Goal: Information Seeking & Learning: Find specific fact

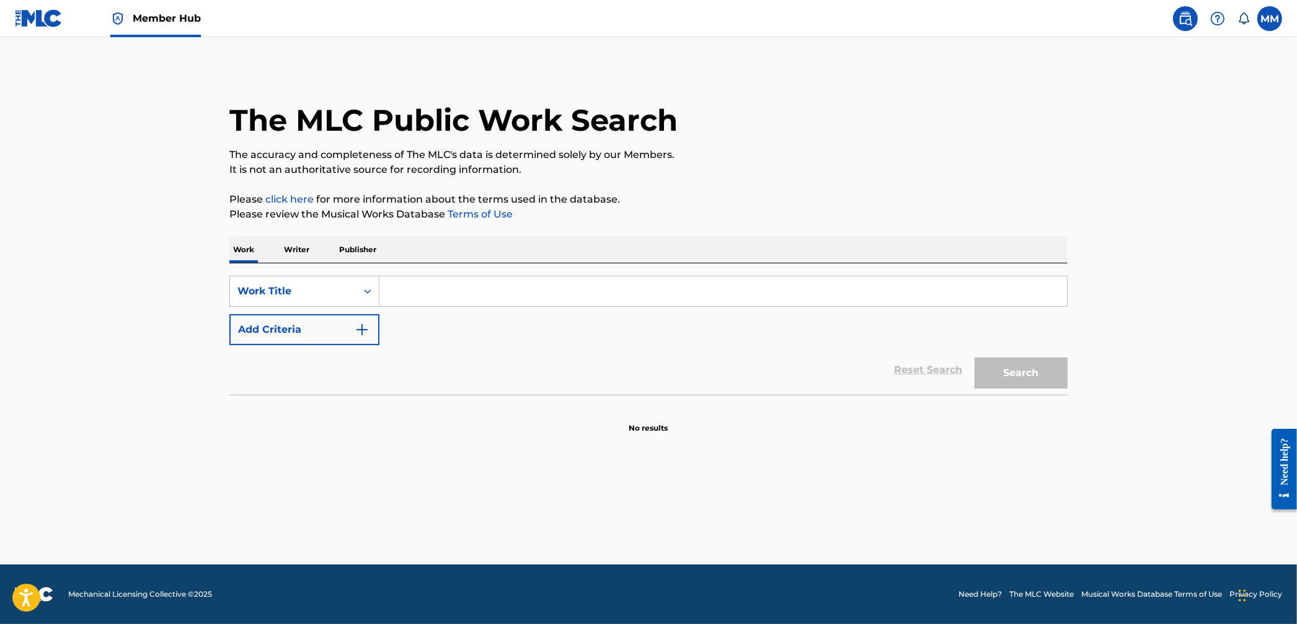
click at [433, 297] on input "Search Form" at bounding box center [723, 292] width 688 height 30
type input "9:45"
click at [975, 358] on button "Search" at bounding box center [1021, 373] width 93 height 31
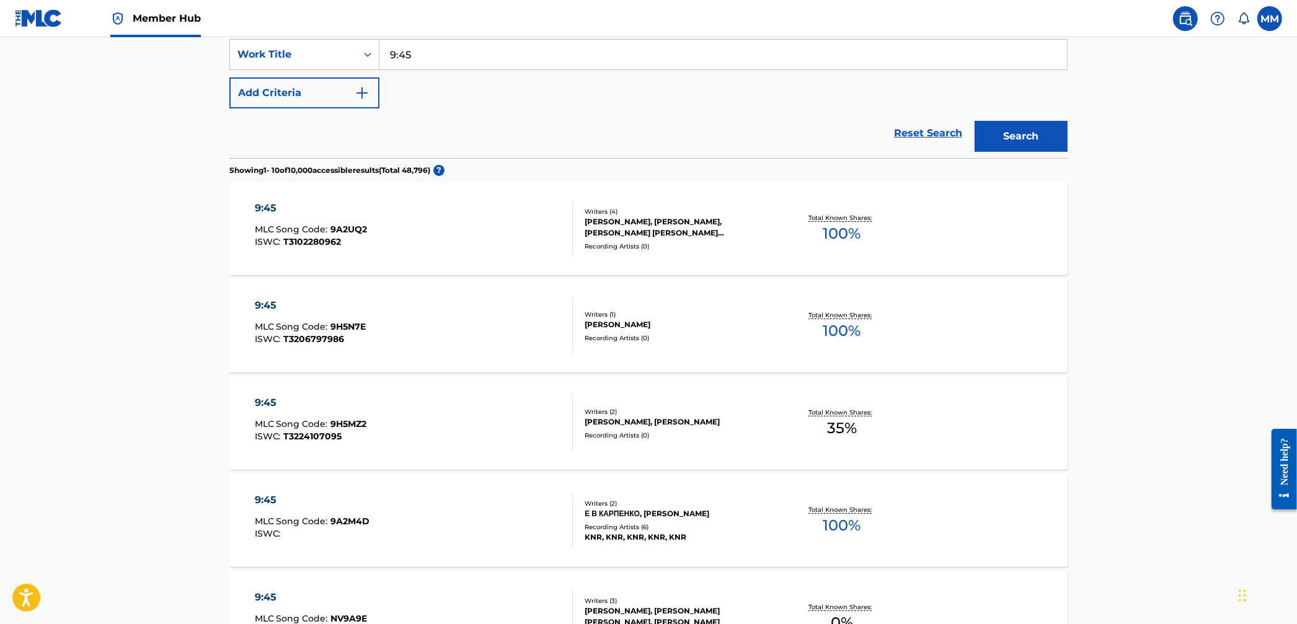
scroll to position [249, 0]
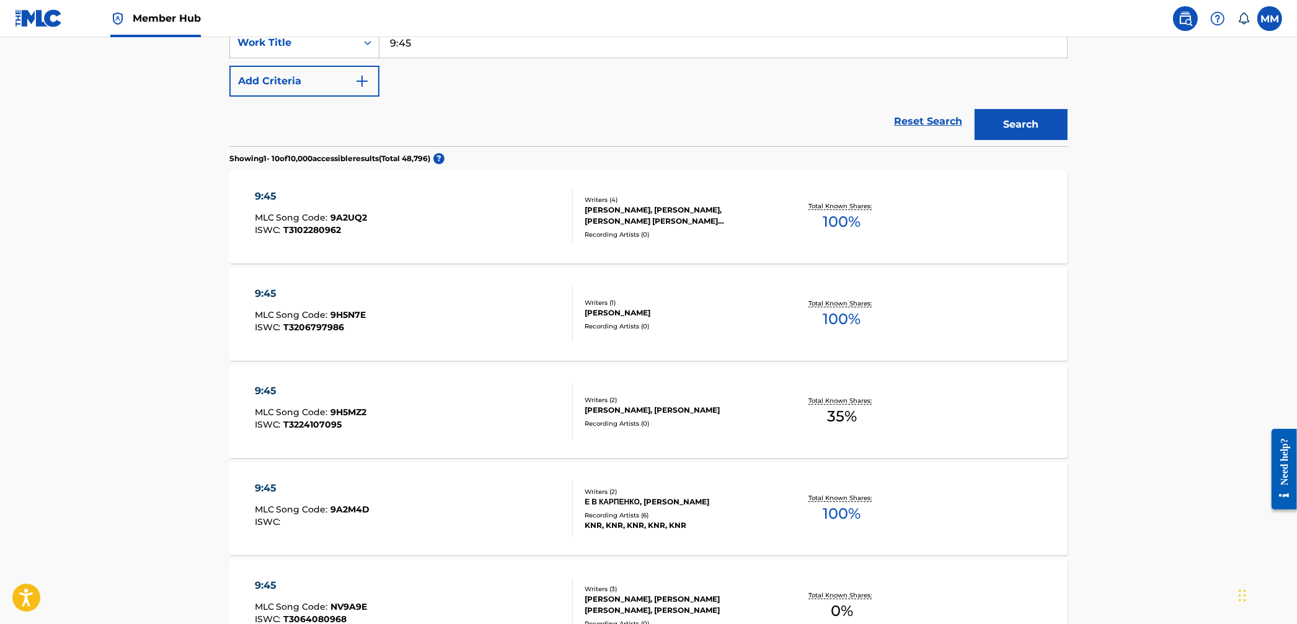
click at [458, 234] on div "9:45 MLC Song Code : 9A2UQ2 ISWC : T3102280962" at bounding box center [414, 217] width 319 height 56
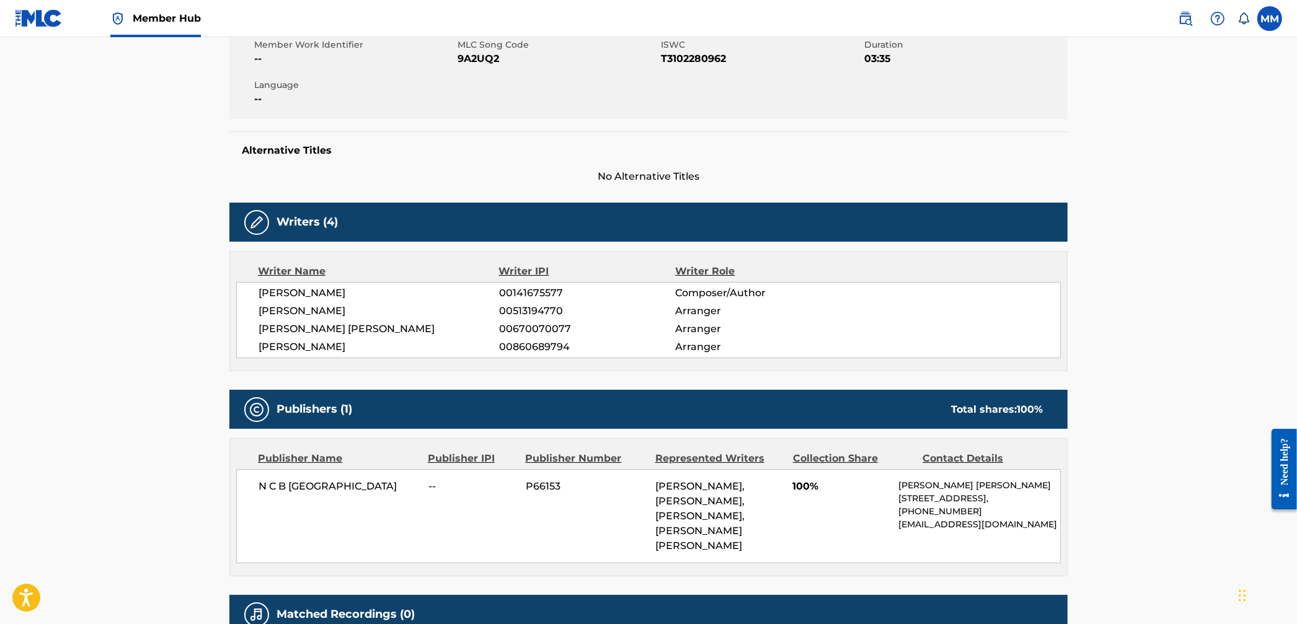
scroll to position [362, 0]
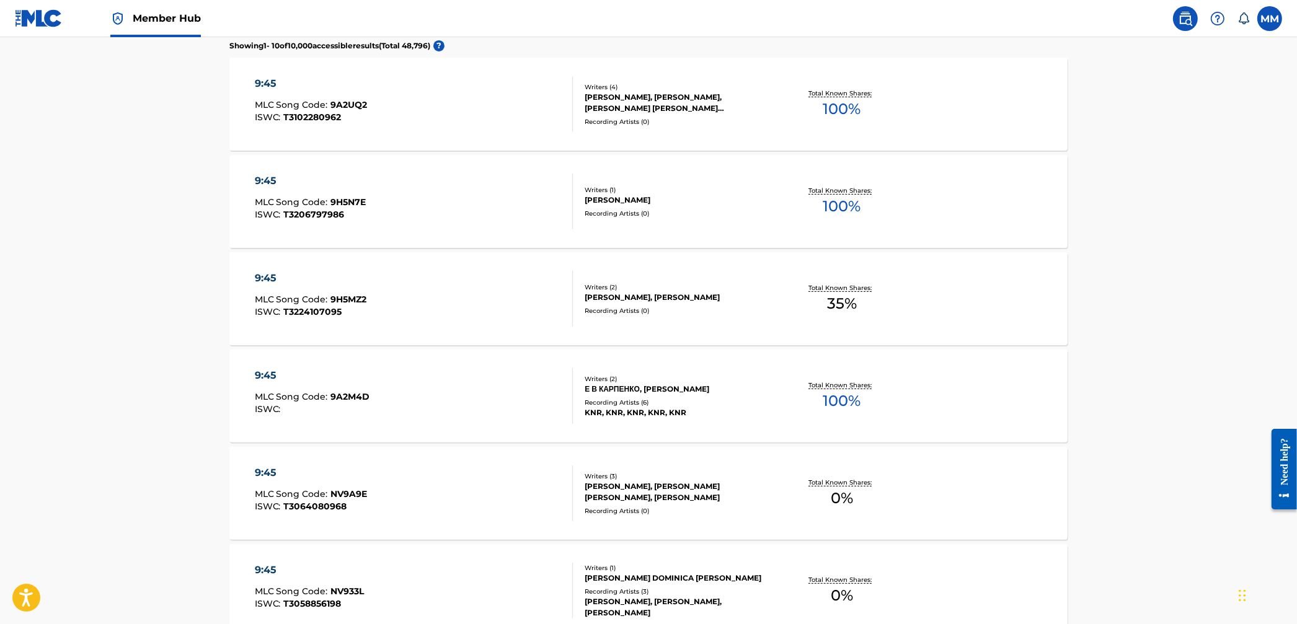
scroll to position [249, 0]
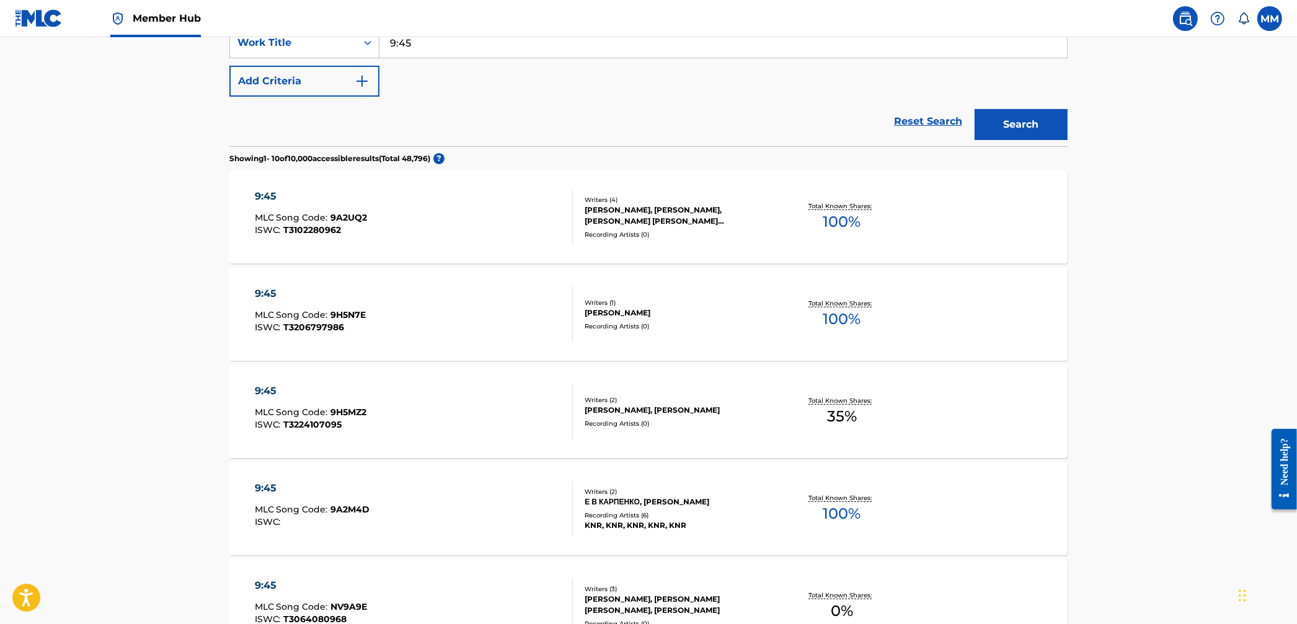
click at [429, 304] on div "9:45 MLC Song Code : 9H5N7E ISWC : T3206797986" at bounding box center [414, 314] width 319 height 56
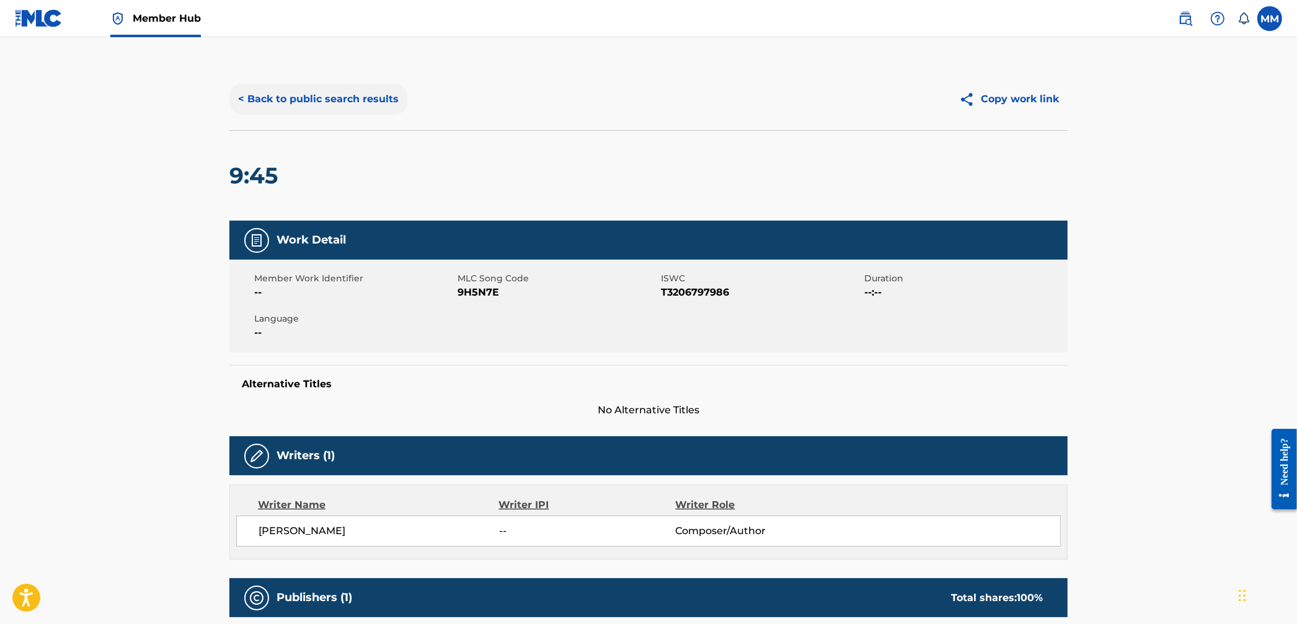
click at [301, 105] on button "< Back to public search results" at bounding box center [318, 99] width 178 height 31
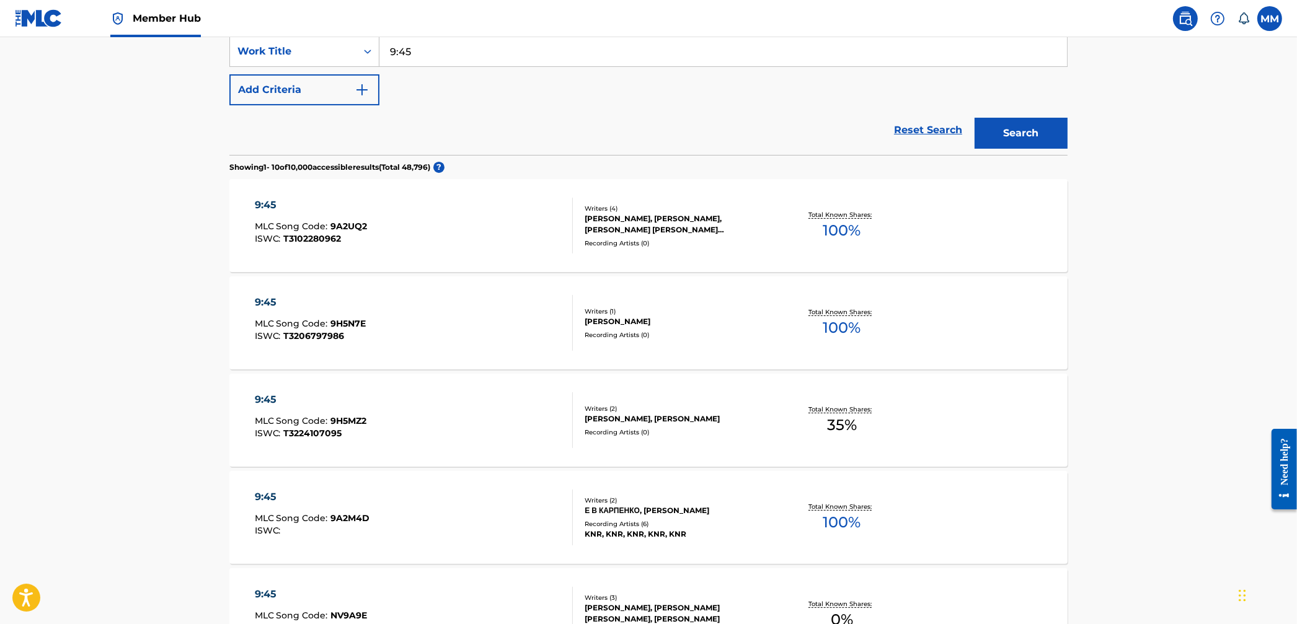
scroll to position [61, 0]
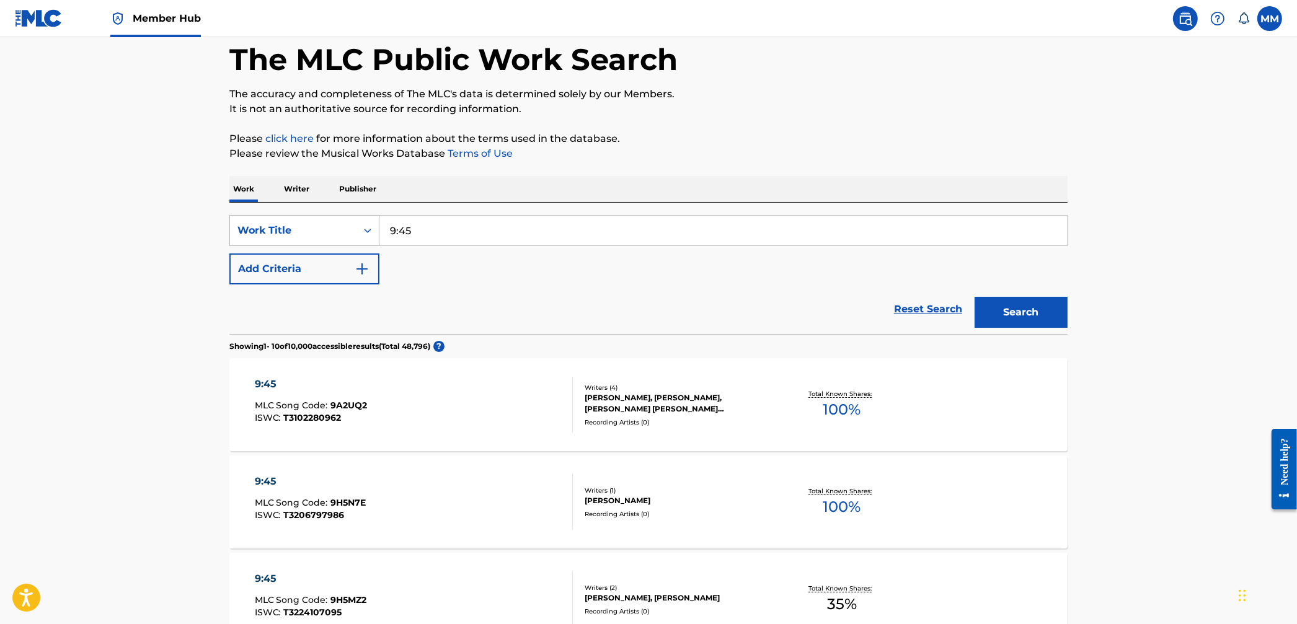
drag, startPoint x: 424, startPoint y: 229, endPoint x: 367, endPoint y: 221, distance: 57.6
click at [367, 221] on div "SearchWithCriteria606f5bed-ac2f-474f-a80f-76b6ef963c85 Work Title 9:45" at bounding box center [648, 230] width 838 height 31
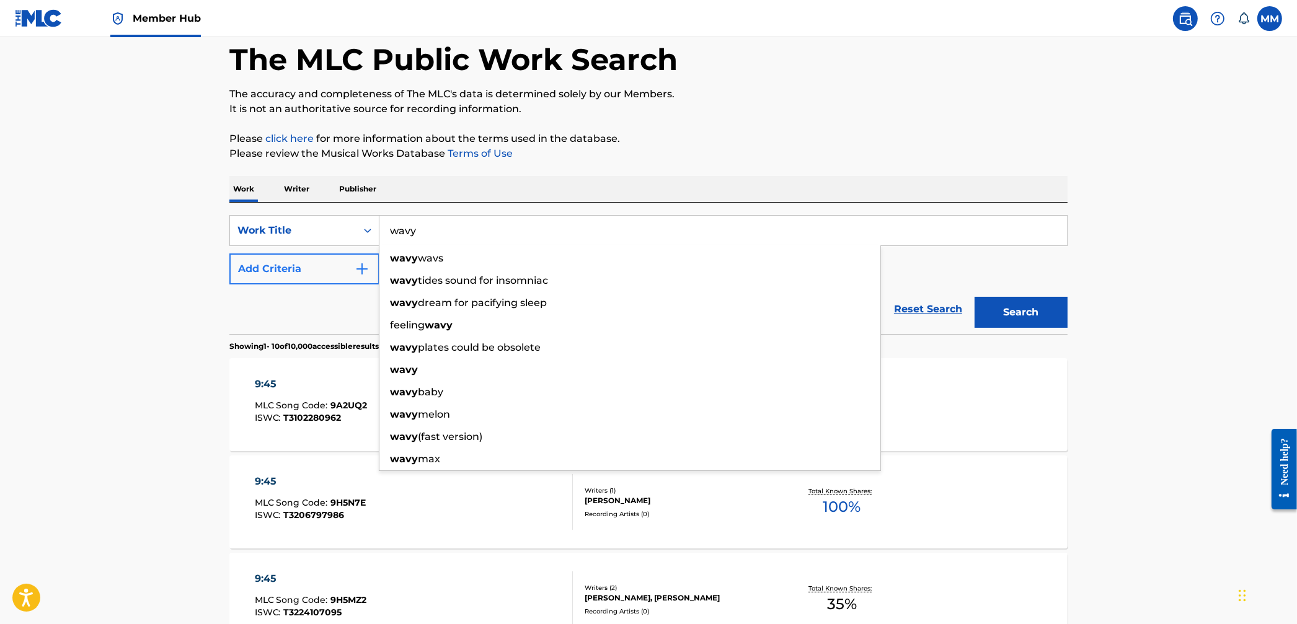
scroll to position [64, 0]
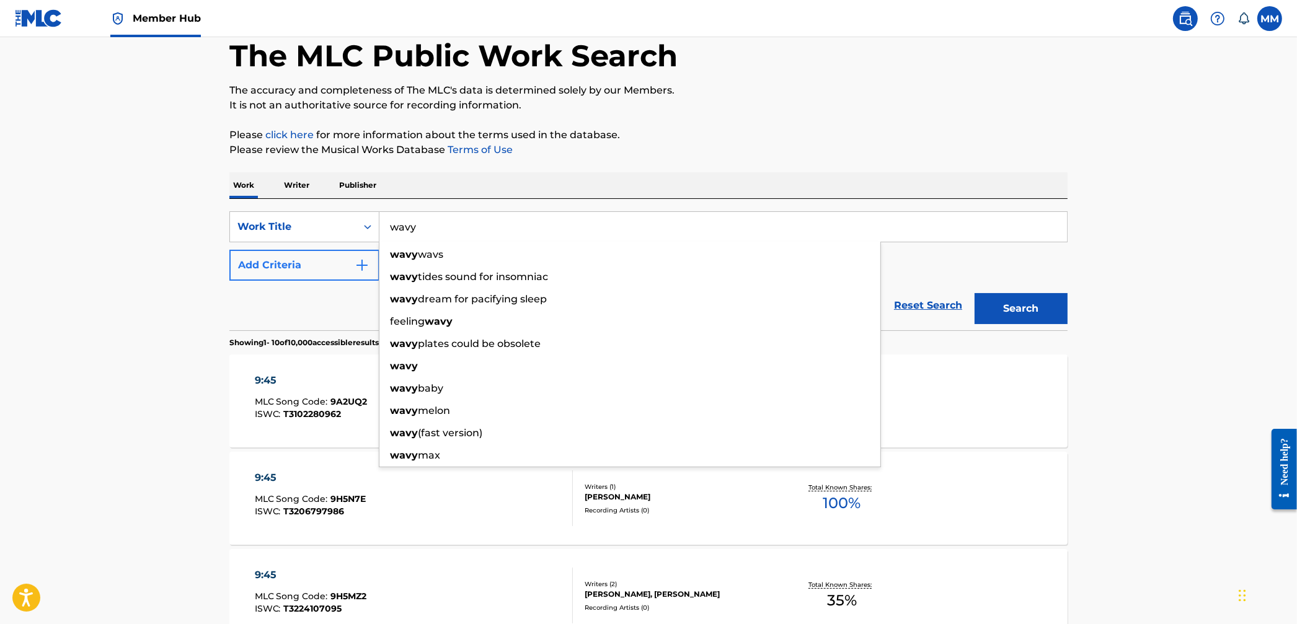
type input "wavy"
click at [322, 268] on button "Add Criteria" at bounding box center [304, 265] width 150 height 31
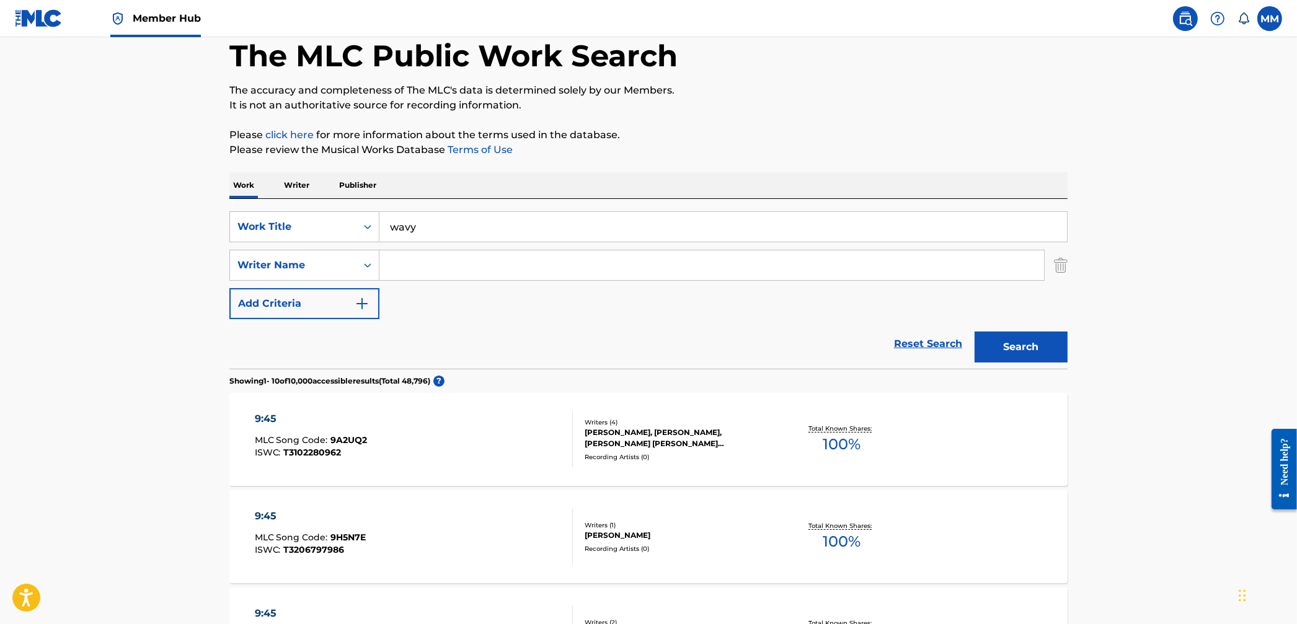
click at [440, 266] on input "Search Form" at bounding box center [711, 266] width 665 height 30
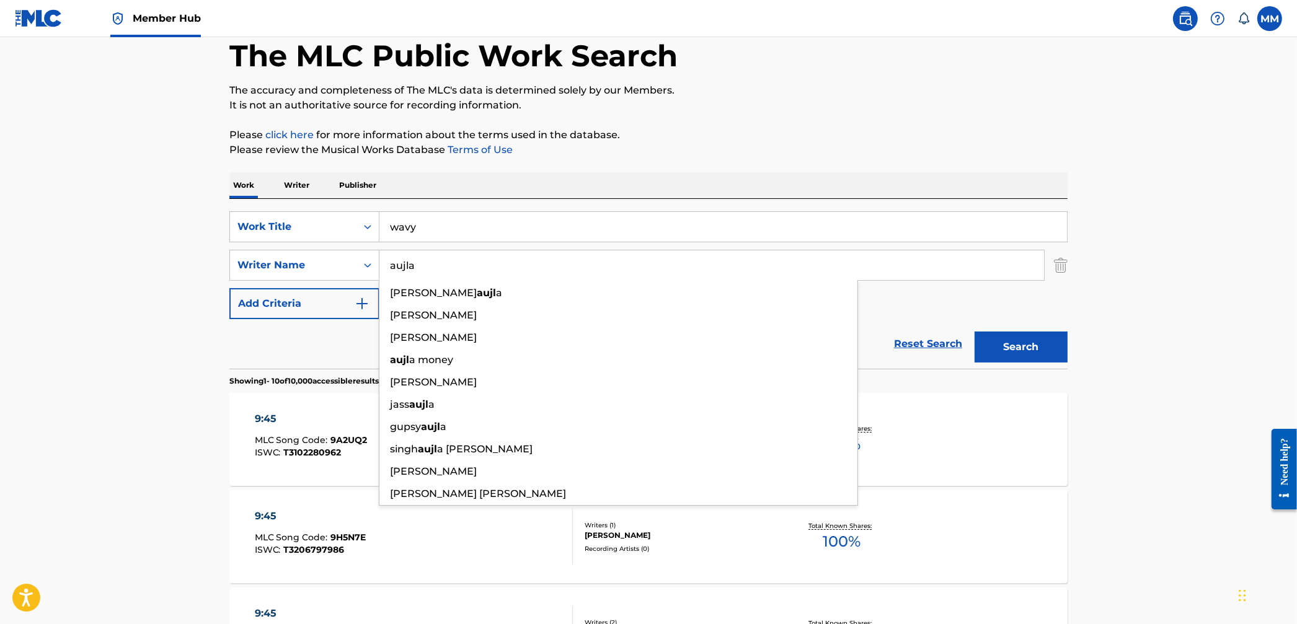
type input "aujla"
click at [975, 332] on button "Search" at bounding box center [1021, 347] width 93 height 31
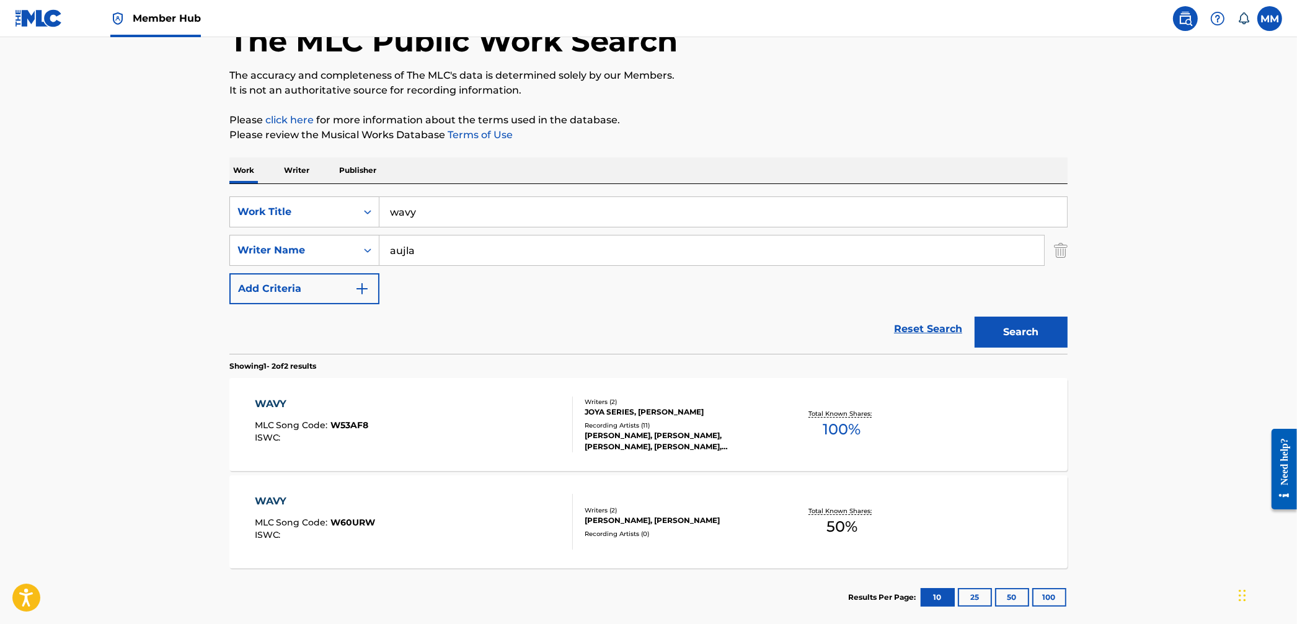
scroll to position [106, 0]
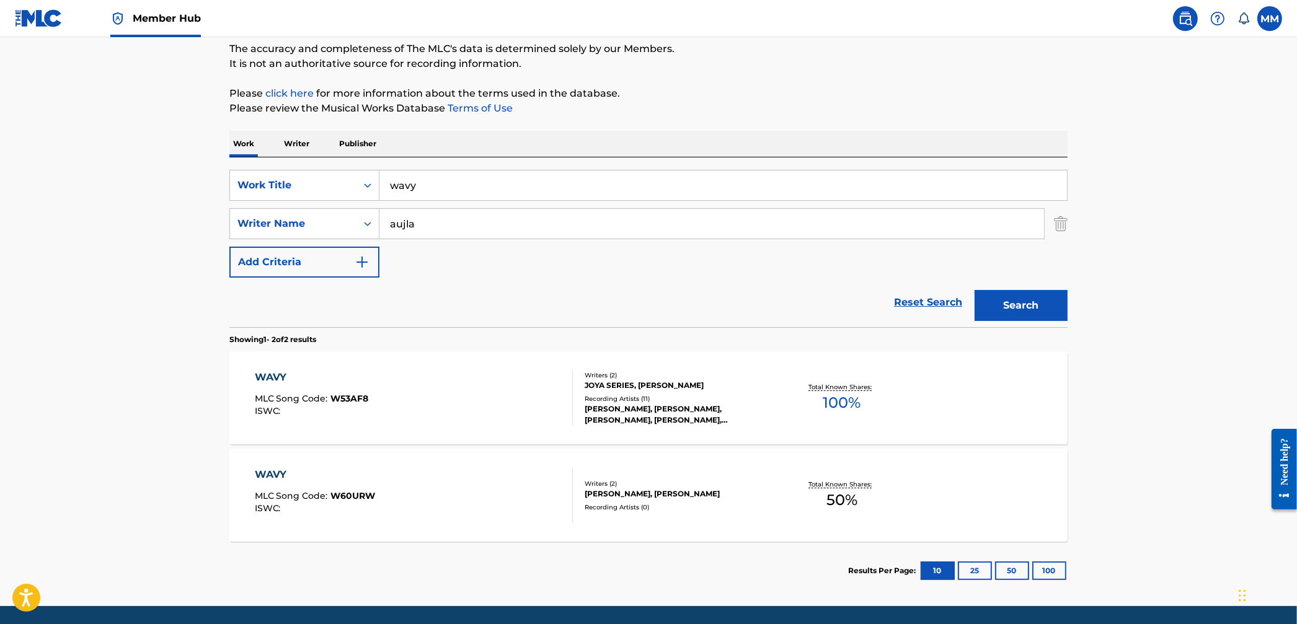
click at [493, 391] on div "WAVY MLC Song Code : W53AF8 ISWC :" at bounding box center [414, 398] width 319 height 56
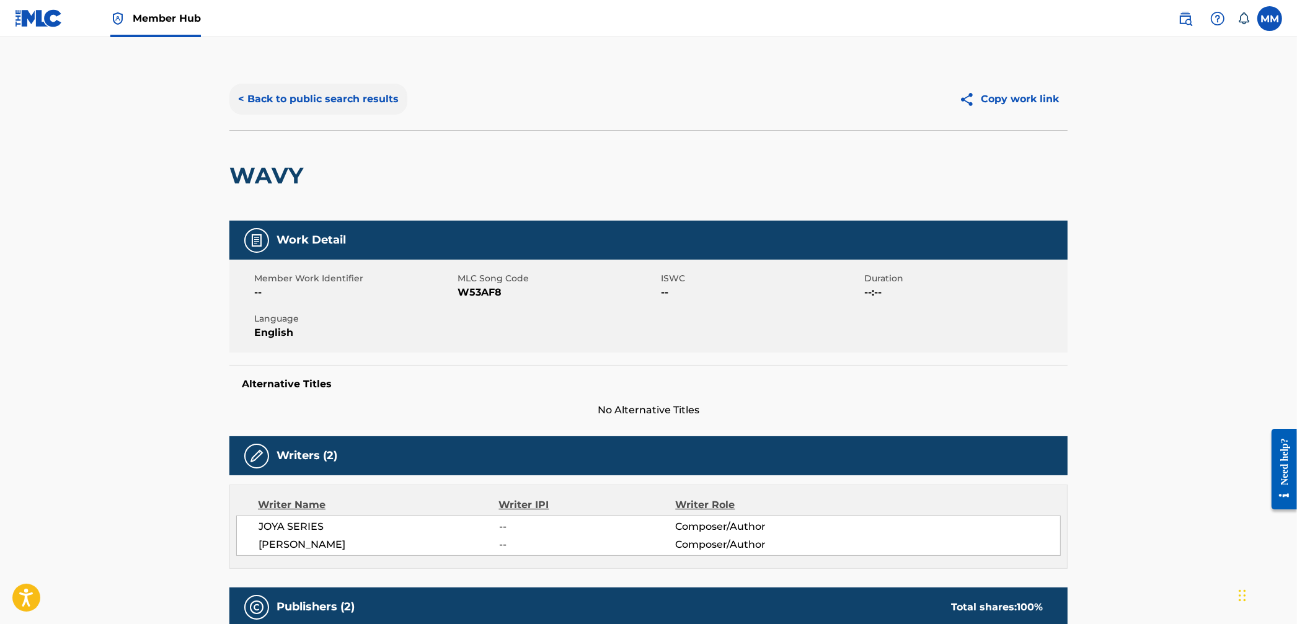
click at [312, 112] on button "< Back to public search results" at bounding box center [318, 99] width 178 height 31
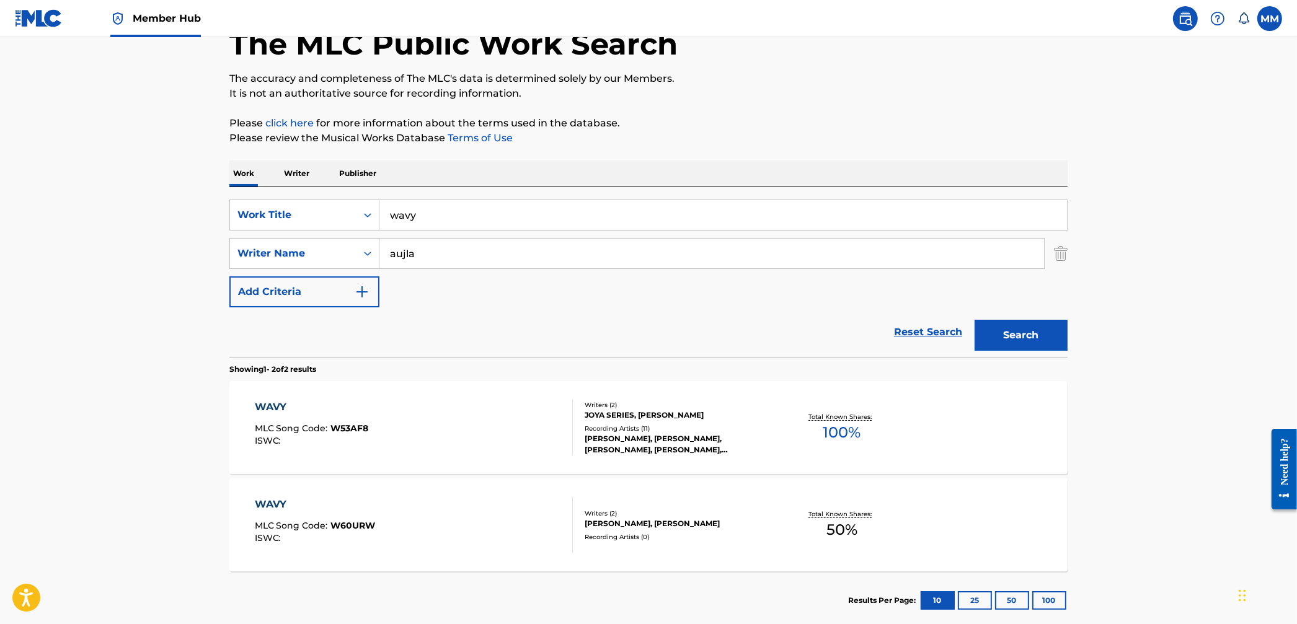
click at [457, 499] on div "WAVY MLC Song Code : W60URW ISWC :" at bounding box center [414, 525] width 319 height 56
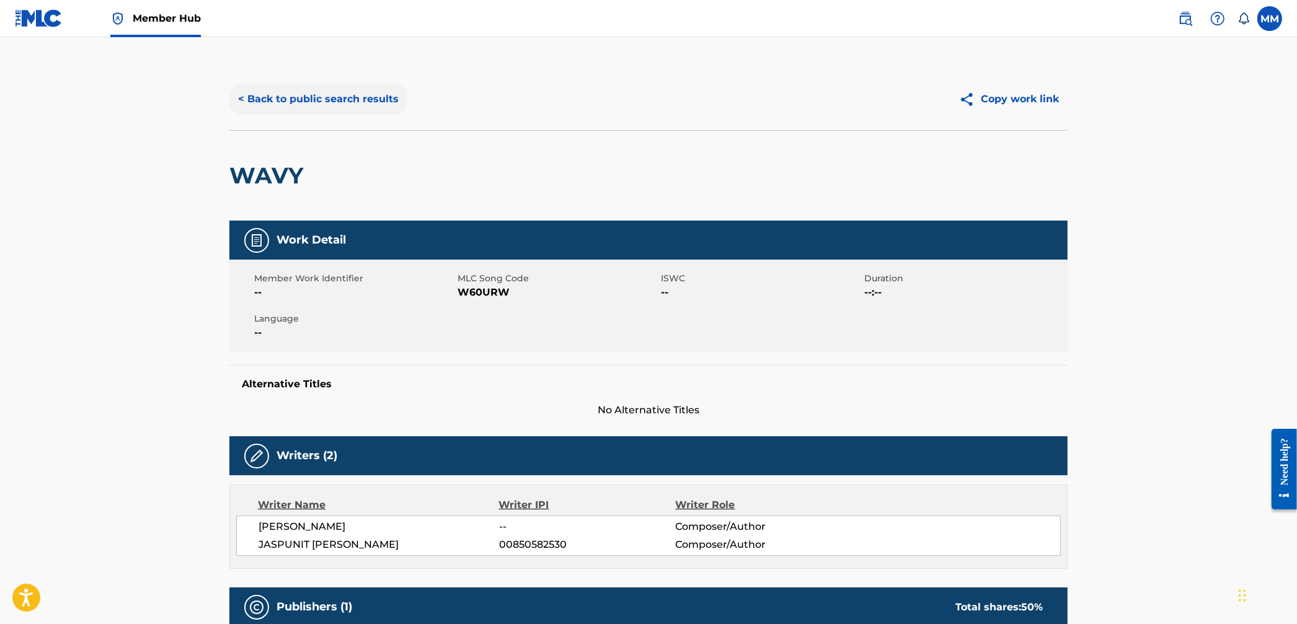
click at [360, 109] on button "< Back to public search results" at bounding box center [318, 99] width 178 height 31
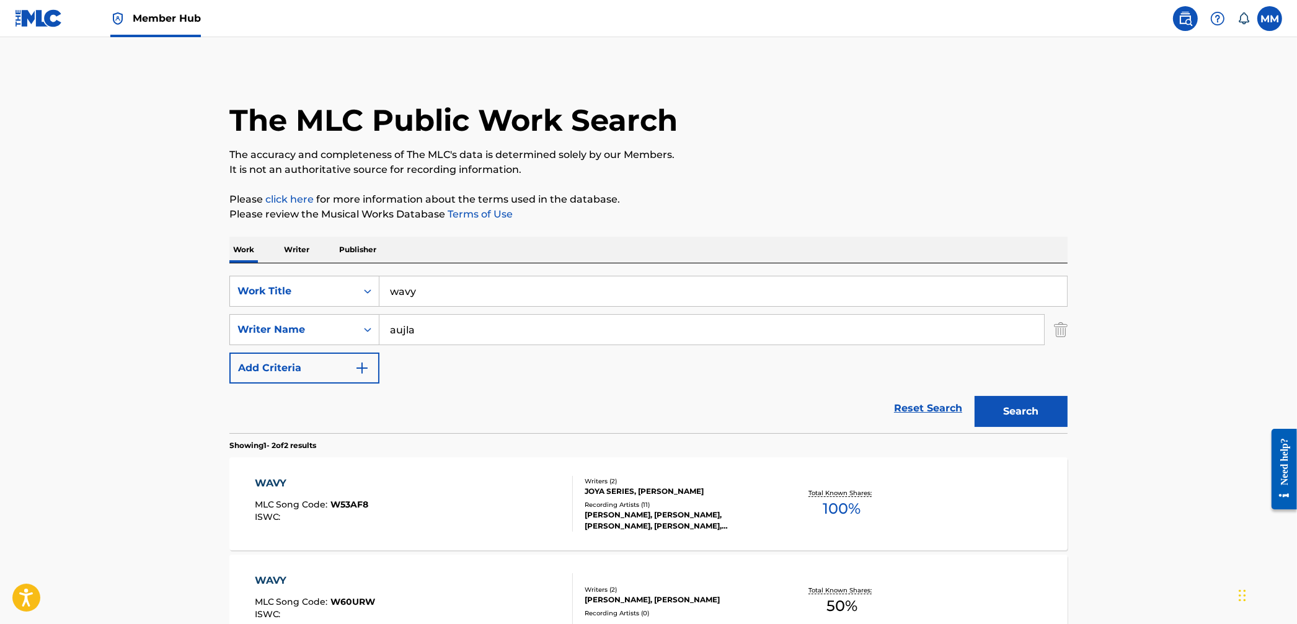
click at [32, 29] on link at bounding box center [39, 18] width 48 height 37
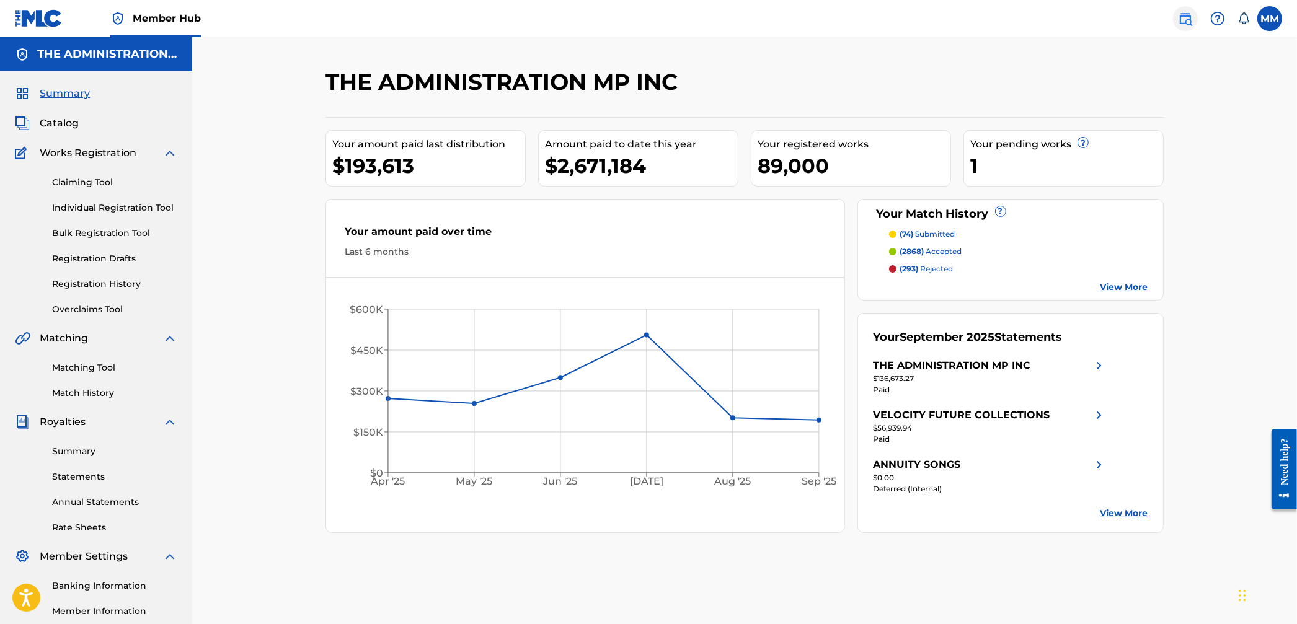
click at [1191, 18] on img at bounding box center [1185, 18] width 15 height 15
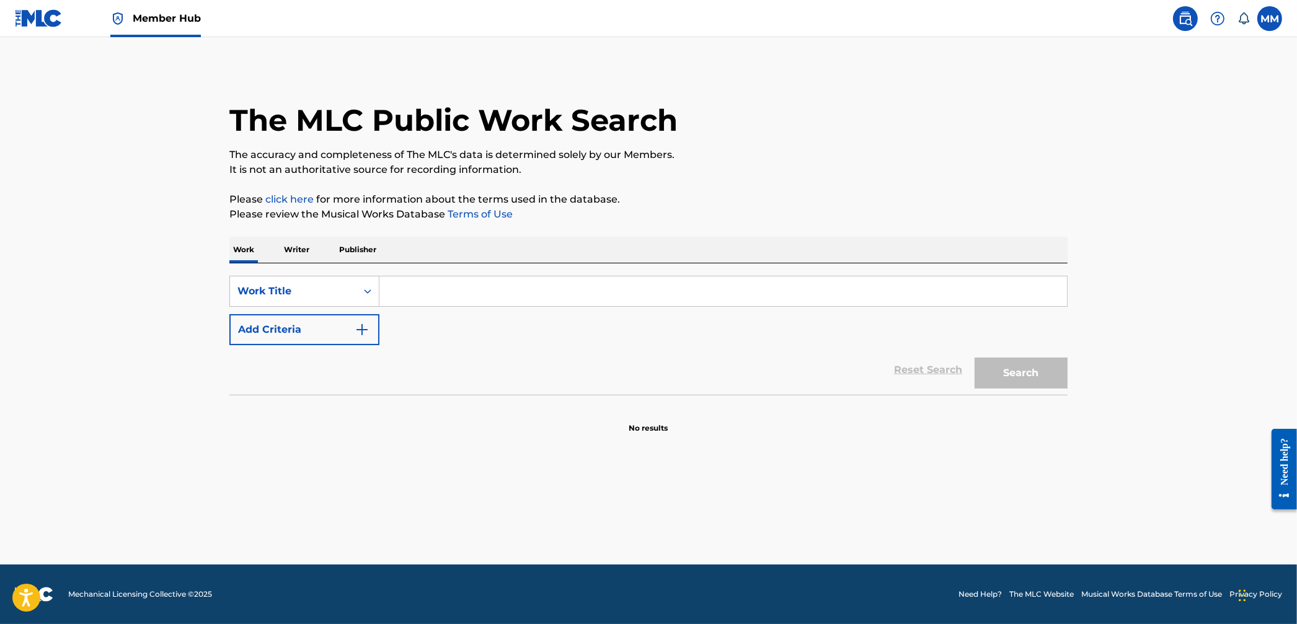
click at [406, 299] on input "Search Form" at bounding box center [723, 292] width 688 height 30
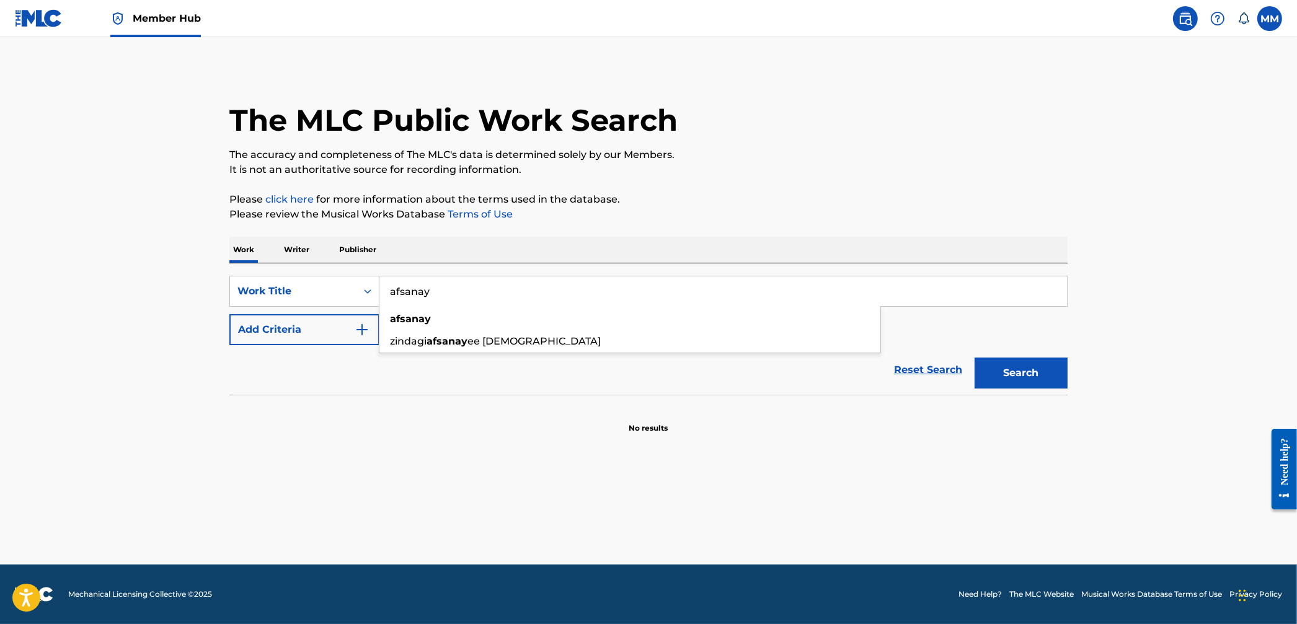
type input "afsanay"
click at [159, 438] on main "The MLC Public Work Search The accuracy and completeness of The MLC's data is d…" at bounding box center [648, 301] width 1297 height 528
click at [291, 339] on button "Add Criteria" at bounding box center [304, 329] width 150 height 31
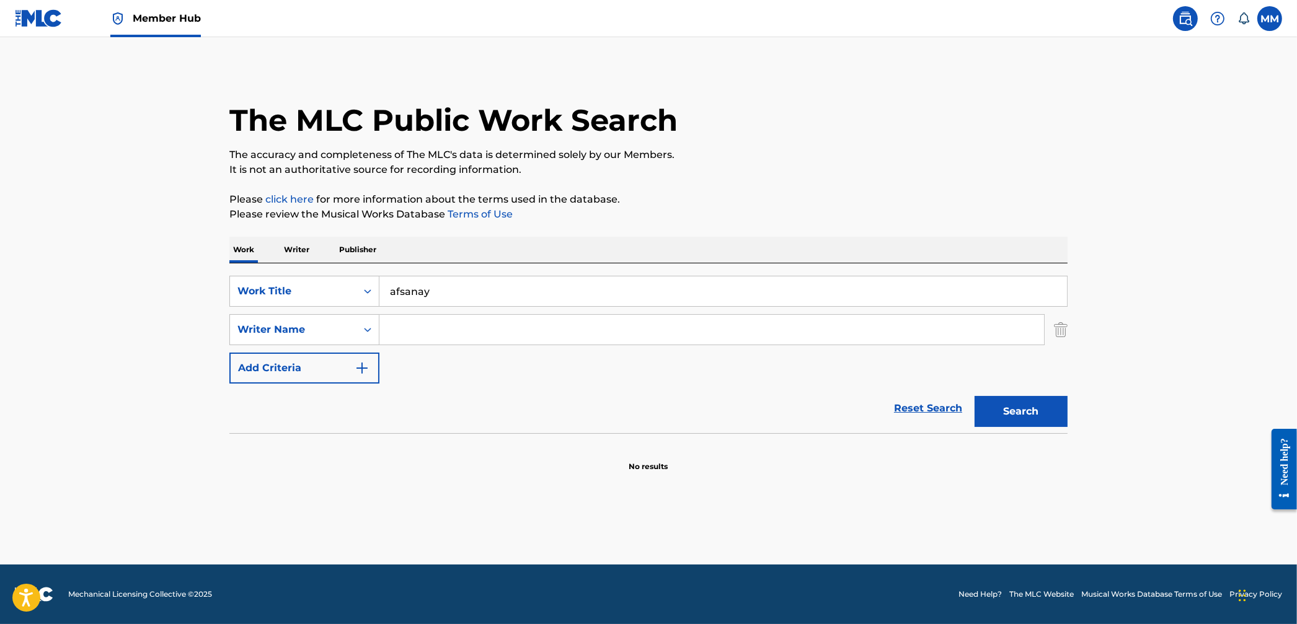
click at [461, 319] on input "Search Form" at bounding box center [711, 330] width 665 height 30
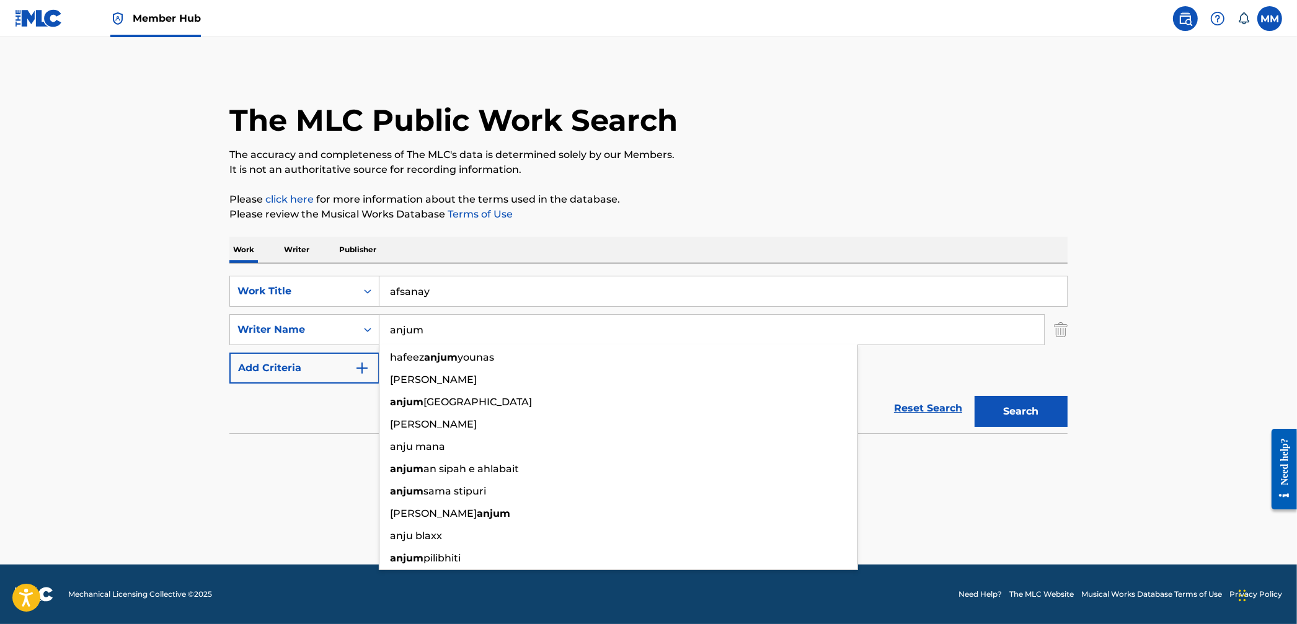
type input "anjum"
click at [975, 396] on button "Search" at bounding box center [1021, 411] width 93 height 31
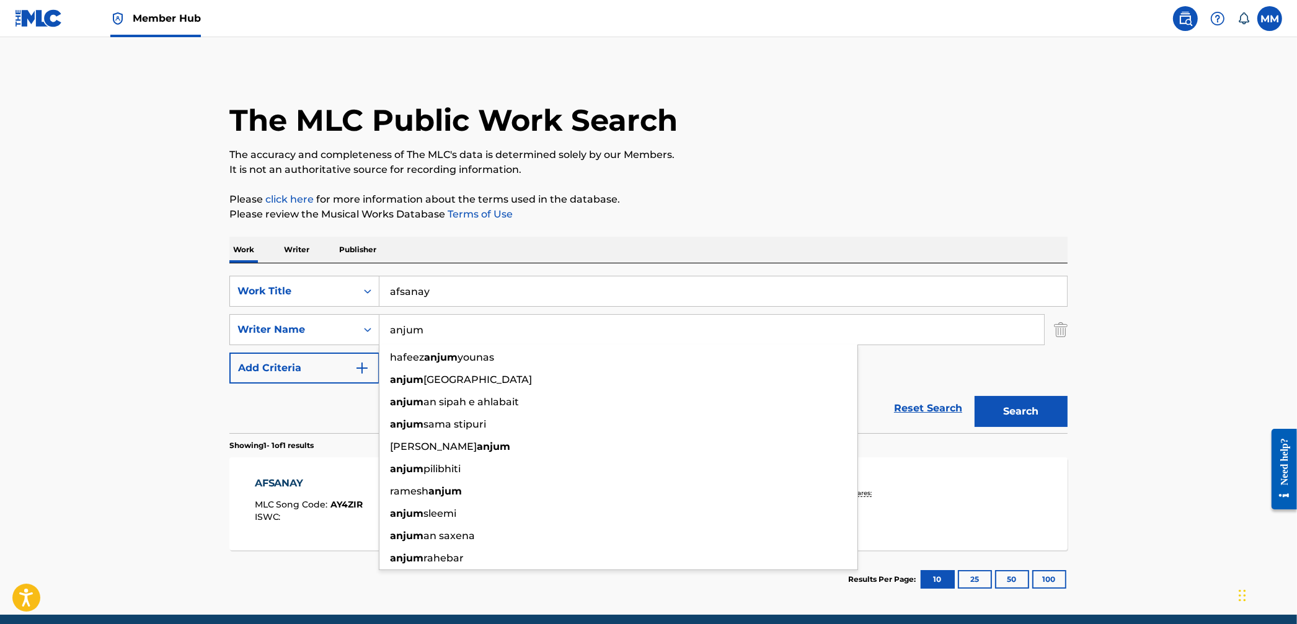
click at [143, 384] on main "The MLC Public Work Search The accuracy and completeness of The MLC's data is d…" at bounding box center [648, 326] width 1297 height 578
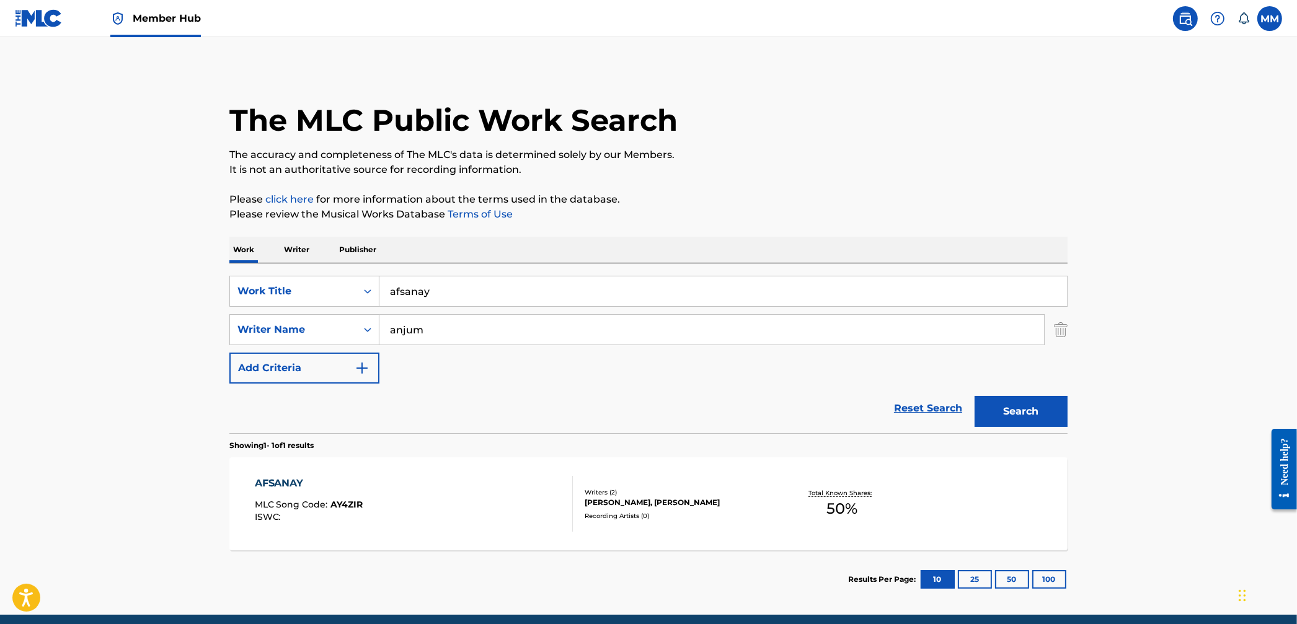
click at [635, 542] on div "AFSANAY MLC Song Code : AY4ZIR ISWC : Writers ( 2 ) [PERSON_NAME], [PERSON_NAME…" at bounding box center [648, 504] width 838 height 93
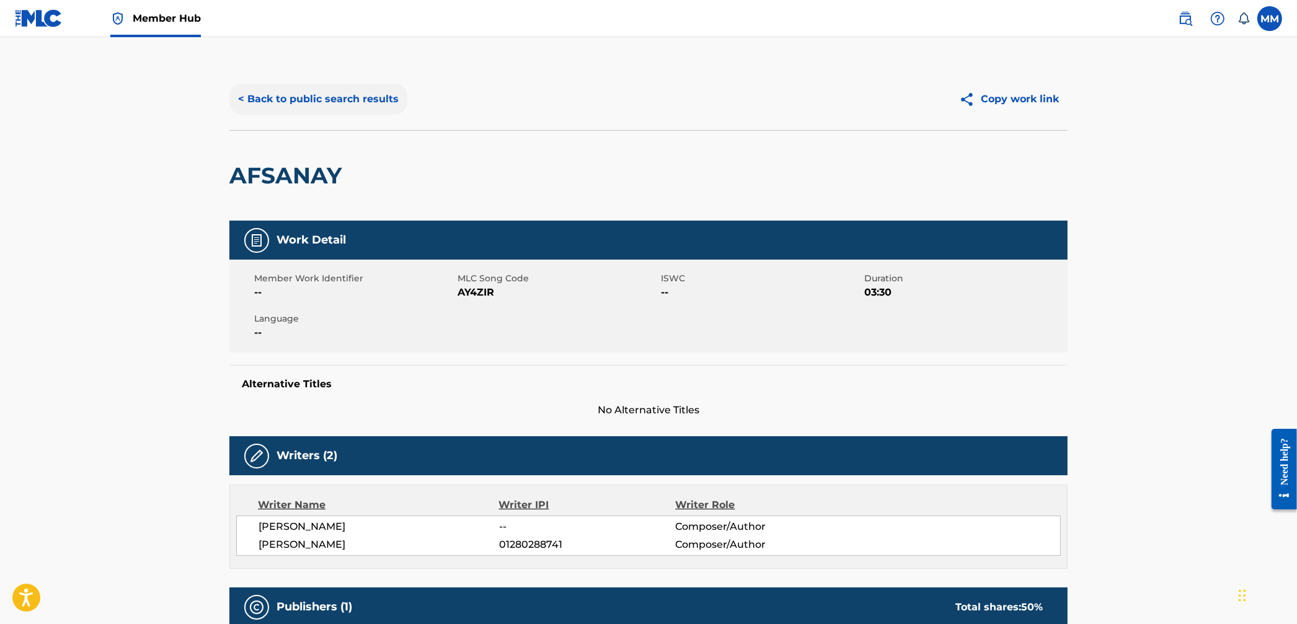
click at [308, 100] on button "< Back to public search results" at bounding box center [318, 99] width 178 height 31
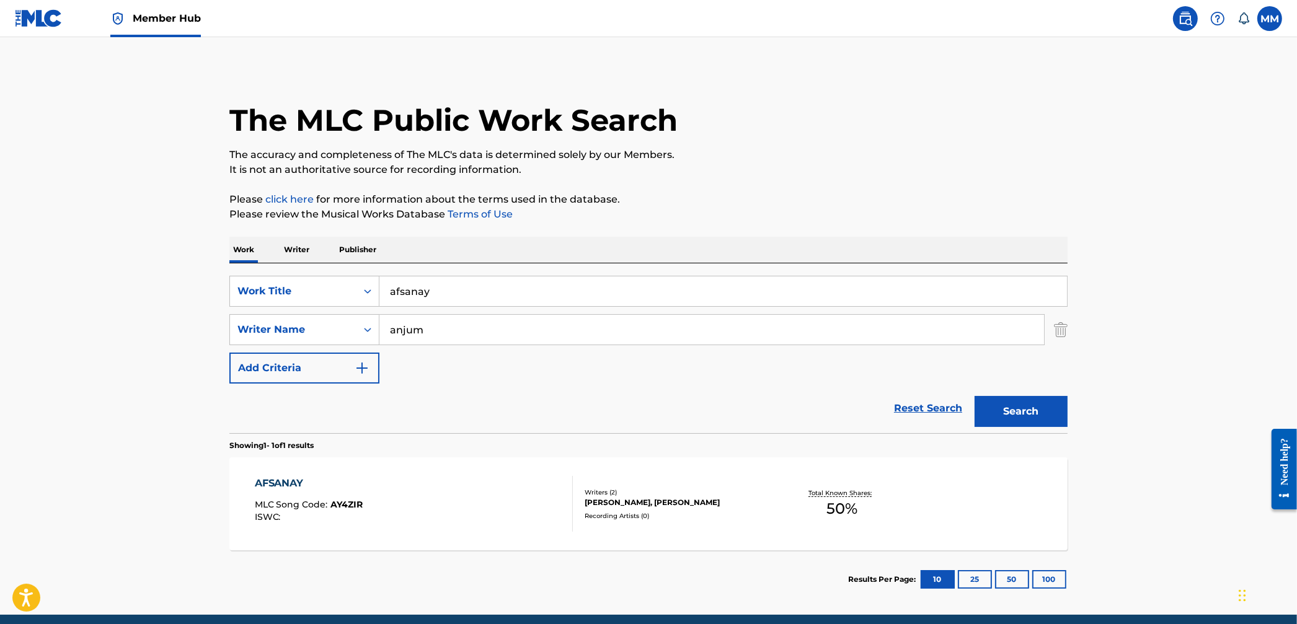
click at [304, 247] on p "Writer" at bounding box center [296, 250] width 33 height 26
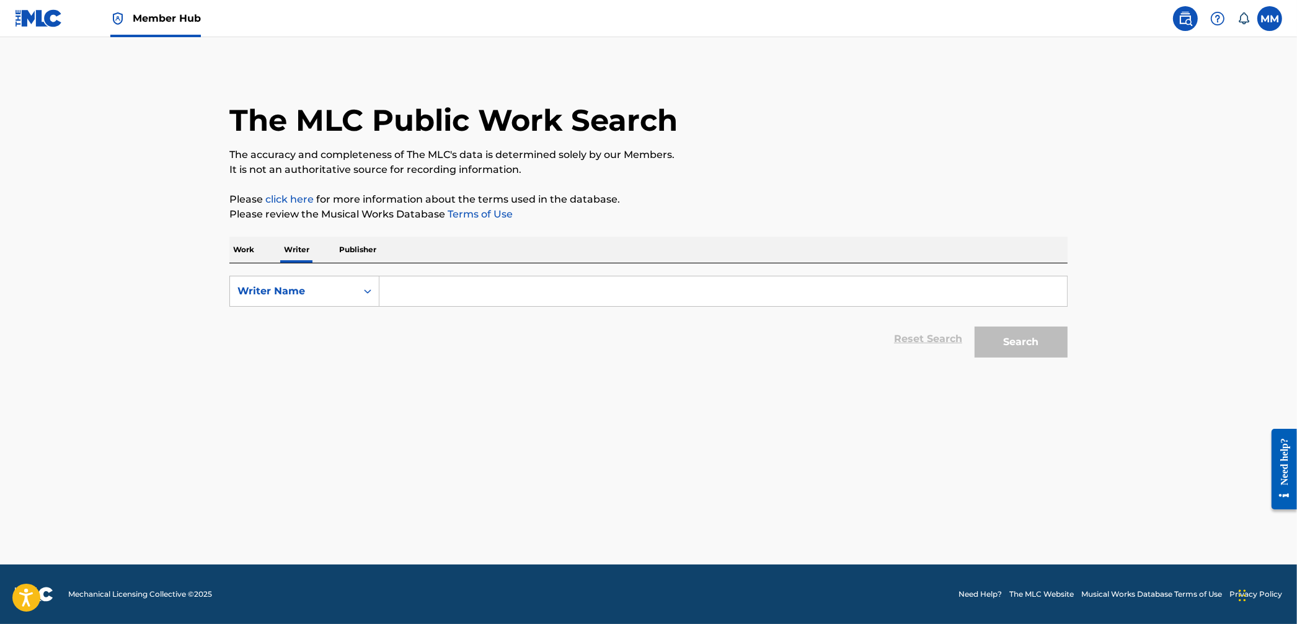
click at [396, 283] on input "Search Form" at bounding box center [723, 292] width 688 height 30
paste input "[PERSON_NAME]"
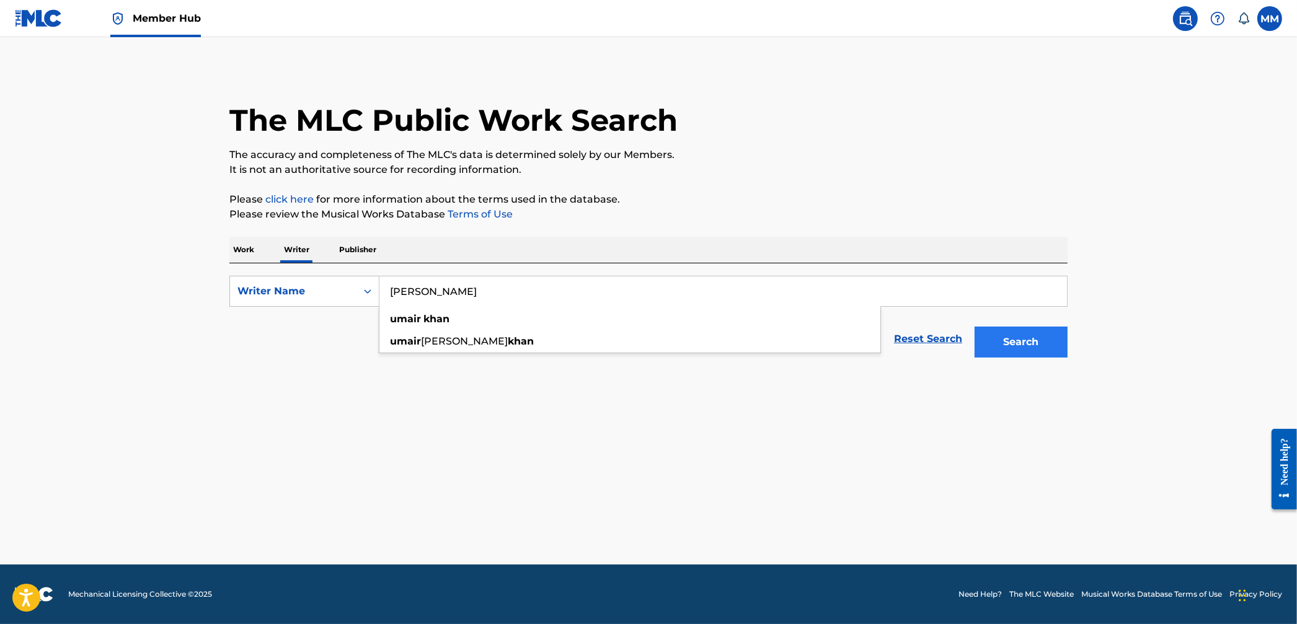
type input "[PERSON_NAME]"
click at [1005, 345] on button "Search" at bounding box center [1021, 342] width 93 height 31
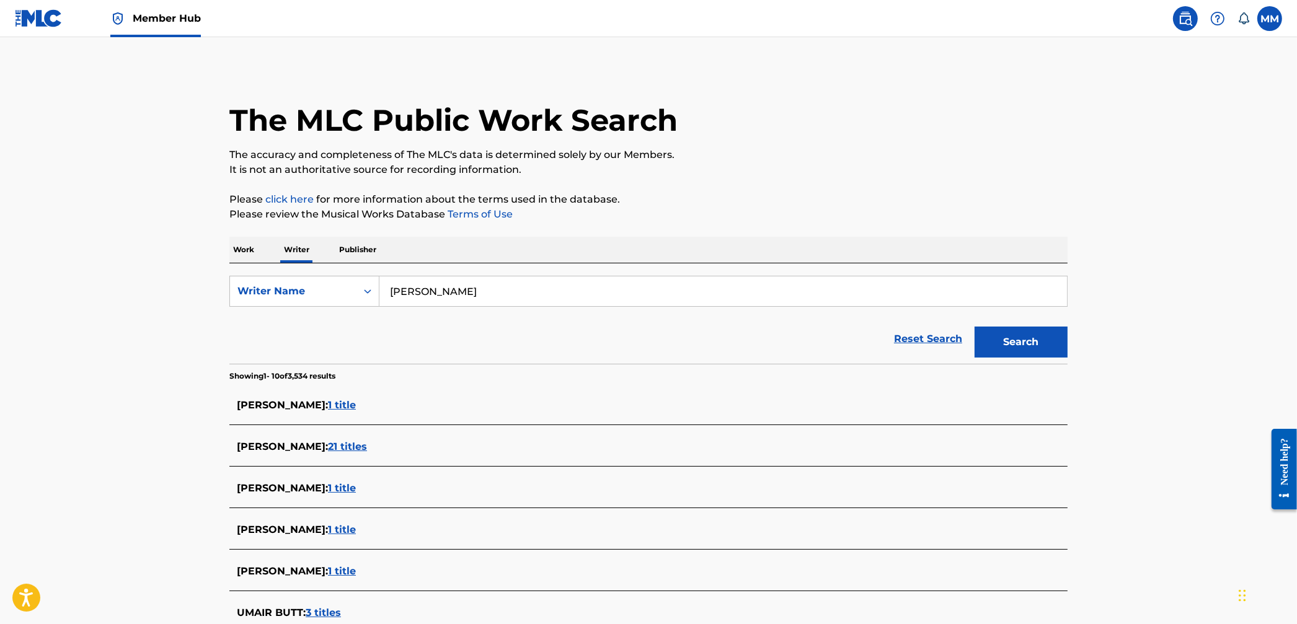
click at [328, 449] on span "21 titles" at bounding box center [347, 447] width 39 height 12
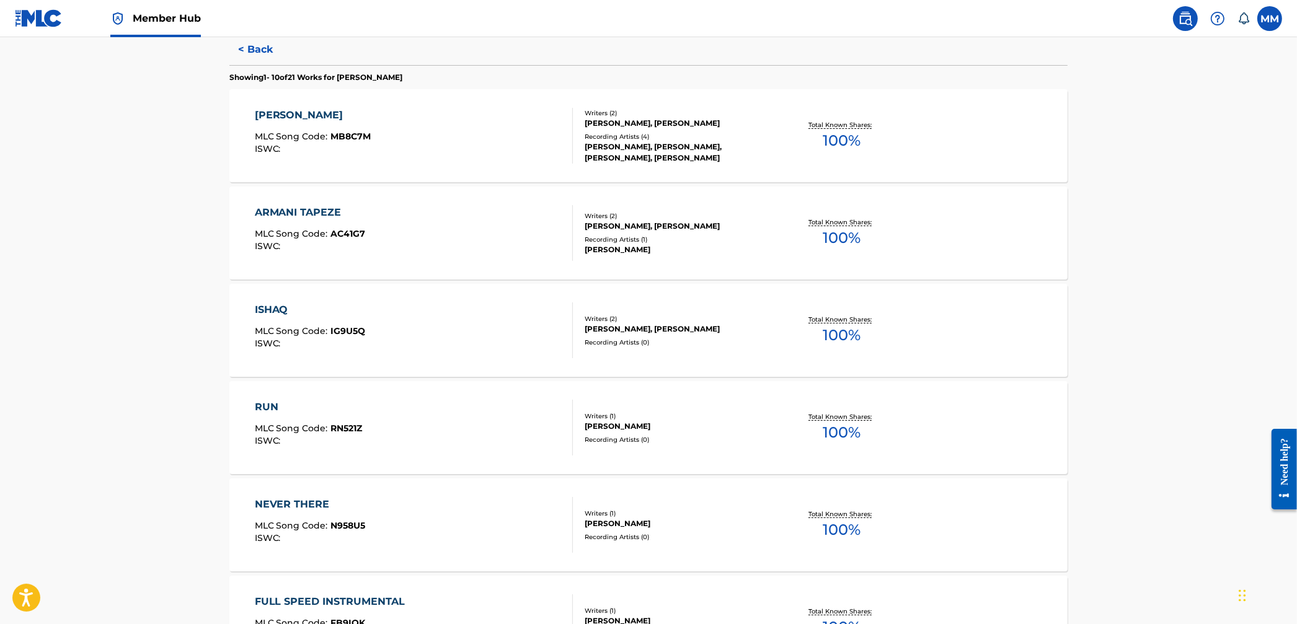
scroll to position [331, 0]
click at [465, 163] on div "[PERSON_NAME] MLC Song Code : MB8C7M ISWC : Writers ( 2 ) [PERSON_NAME], [PERSO…" at bounding box center [648, 134] width 838 height 93
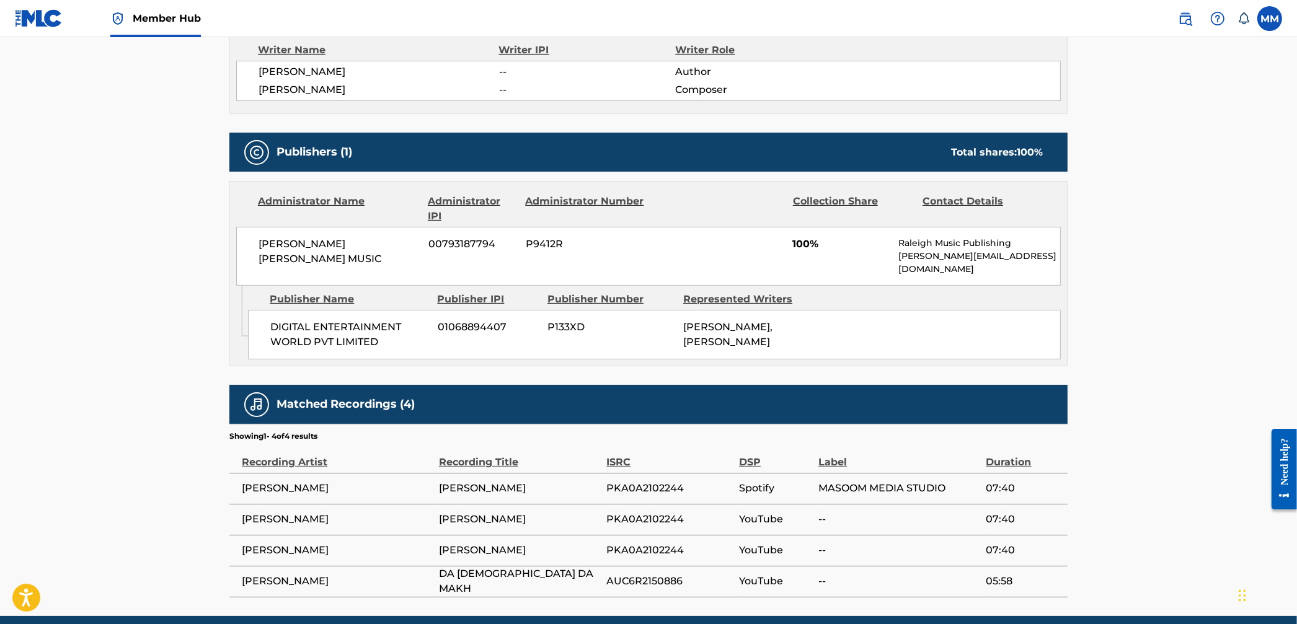
scroll to position [494, 0]
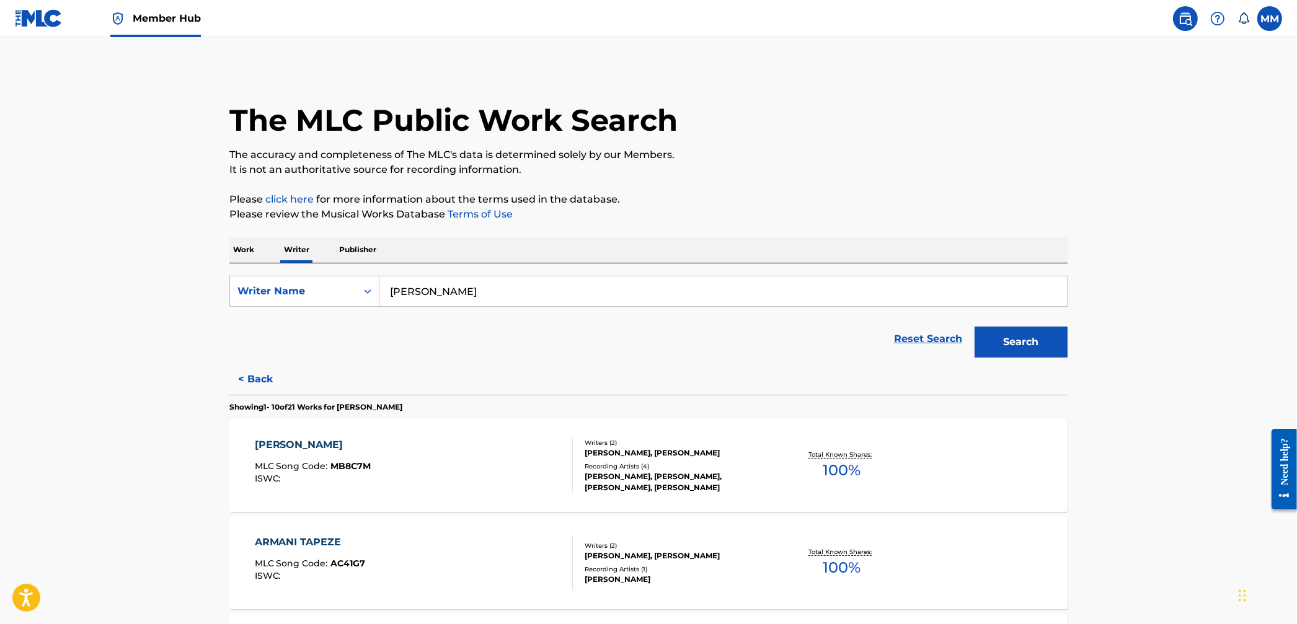
drag, startPoint x: 1183, startPoint y: 21, endPoint x: 1053, endPoint y: 75, distance: 140.9
click at [1183, 21] on img at bounding box center [1185, 18] width 15 height 15
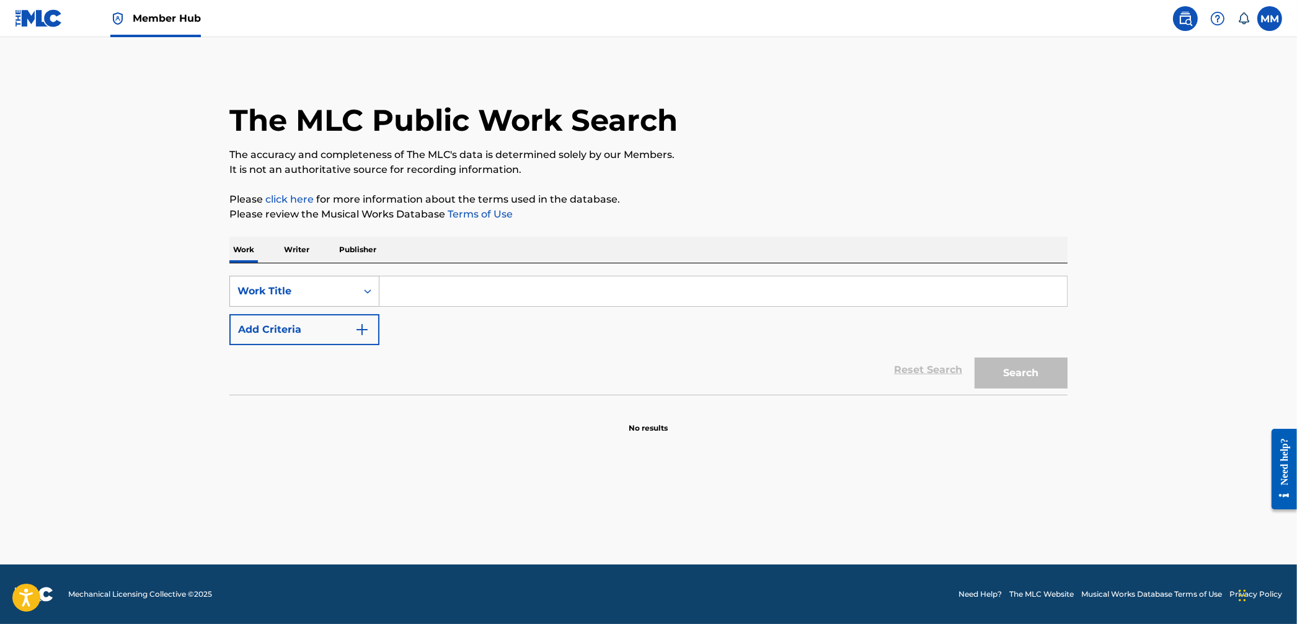
drag, startPoint x: 307, startPoint y: 299, endPoint x: 306, endPoint y: 306, distance: 6.9
click at [307, 299] on div "Work Title" at bounding box center [293, 292] width 126 height 24
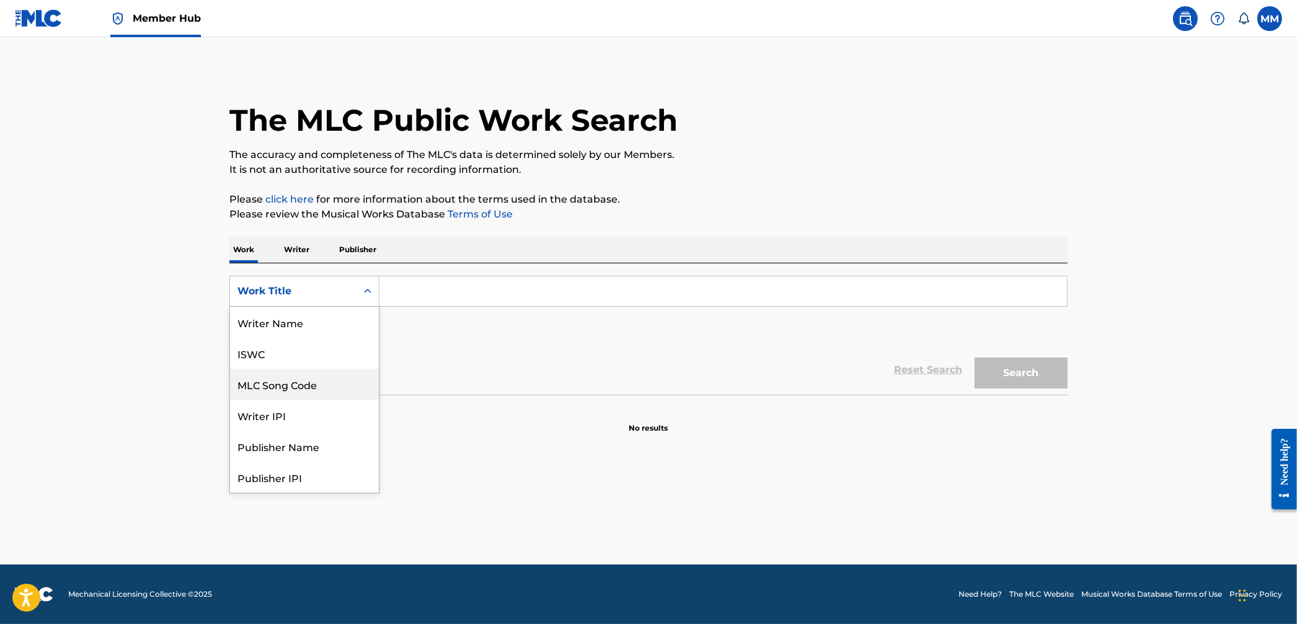
click at [314, 375] on div "MLC Song Code" at bounding box center [304, 384] width 149 height 31
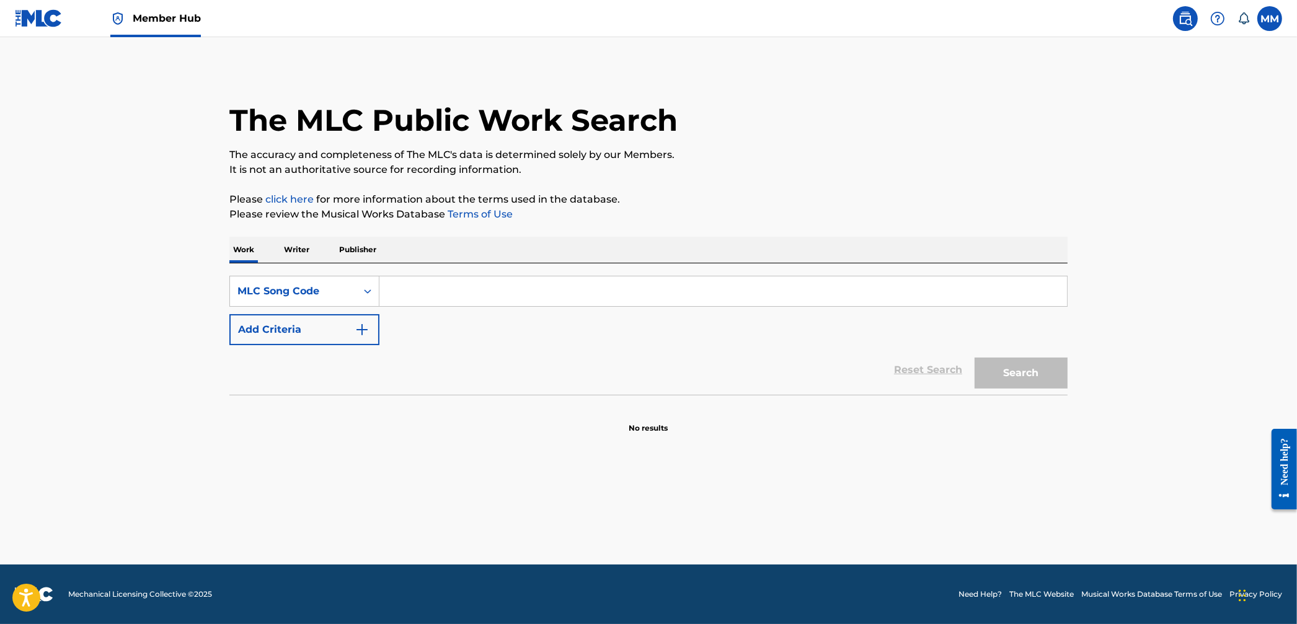
click at [501, 299] on input "Search Form" at bounding box center [723, 292] width 688 height 30
click at [508, 301] on input "Search Form" at bounding box center [723, 292] width 688 height 30
type input "bd7syy"
click at [975, 358] on button "Search" at bounding box center [1021, 373] width 93 height 31
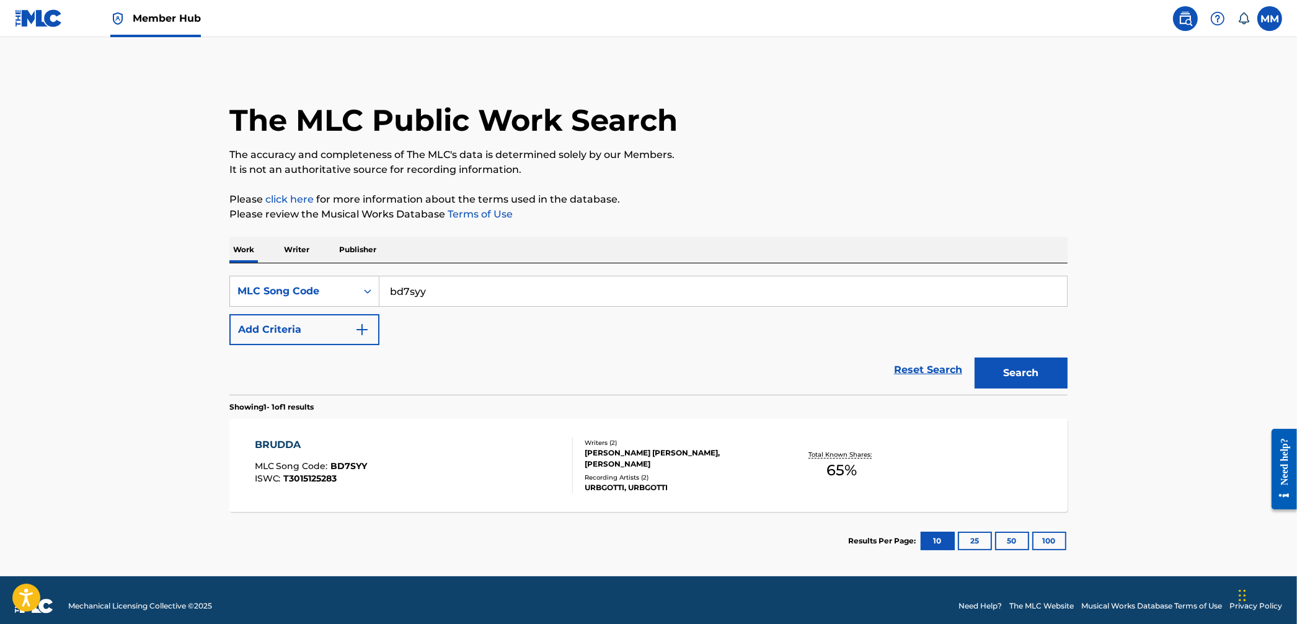
click at [529, 476] on div "BRUDDA MLC Song Code : BD7SYY ISWC : T3015125283" at bounding box center [414, 466] width 319 height 56
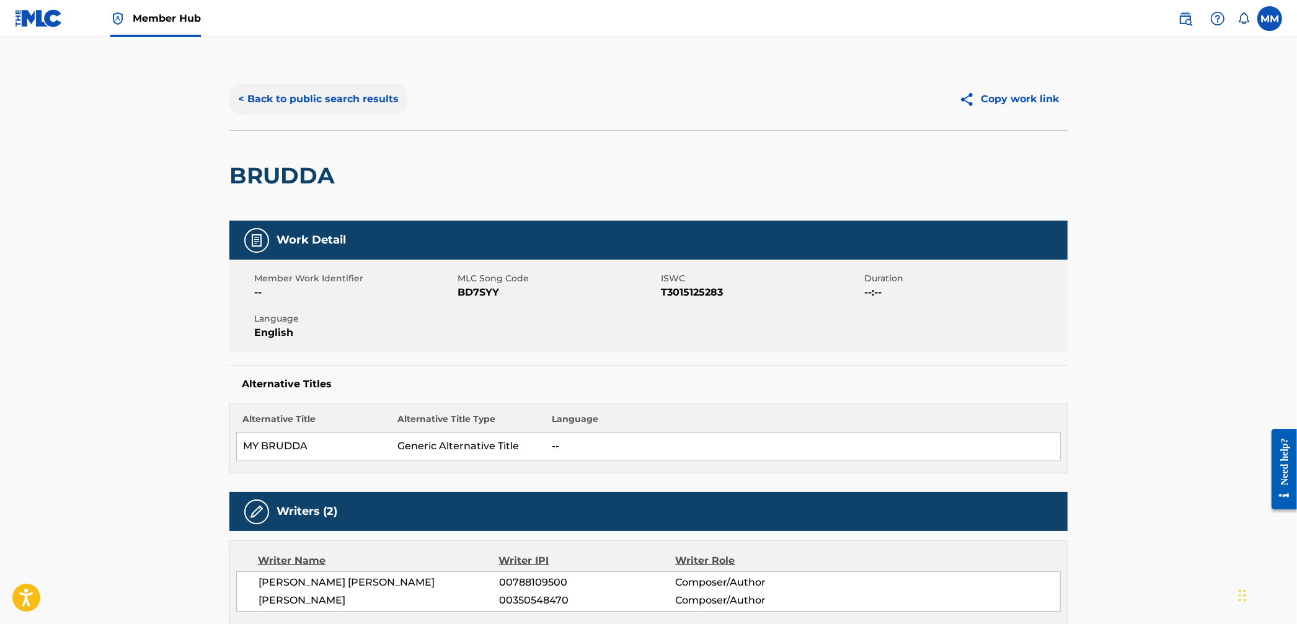
click at [303, 113] on button "< Back to public search results" at bounding box center [318, 99] width 178 height 31
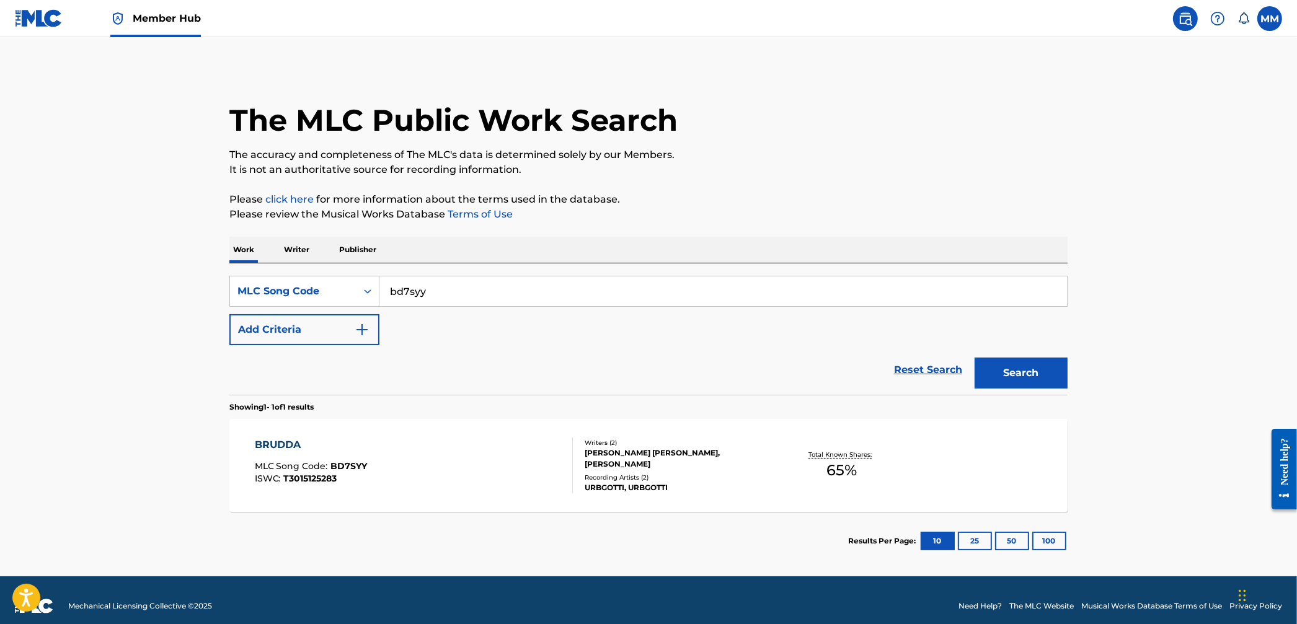
drag, startPoint x: 383, startPoint y: 283, endPoint x: 267, endPoint y: 265, distance: 116.7
click at [270, 265] on div "SearchWithCriteriafecbc89b-5981-4824-b001-510f9a0bdae4 MLC Song Code bd7syy Add…" at bounding box center [648, 329] width 838 height 131
type input "b53228"
click at [975, 358] on button "Search" at bounding box center [1021, 373] width 93 height 31
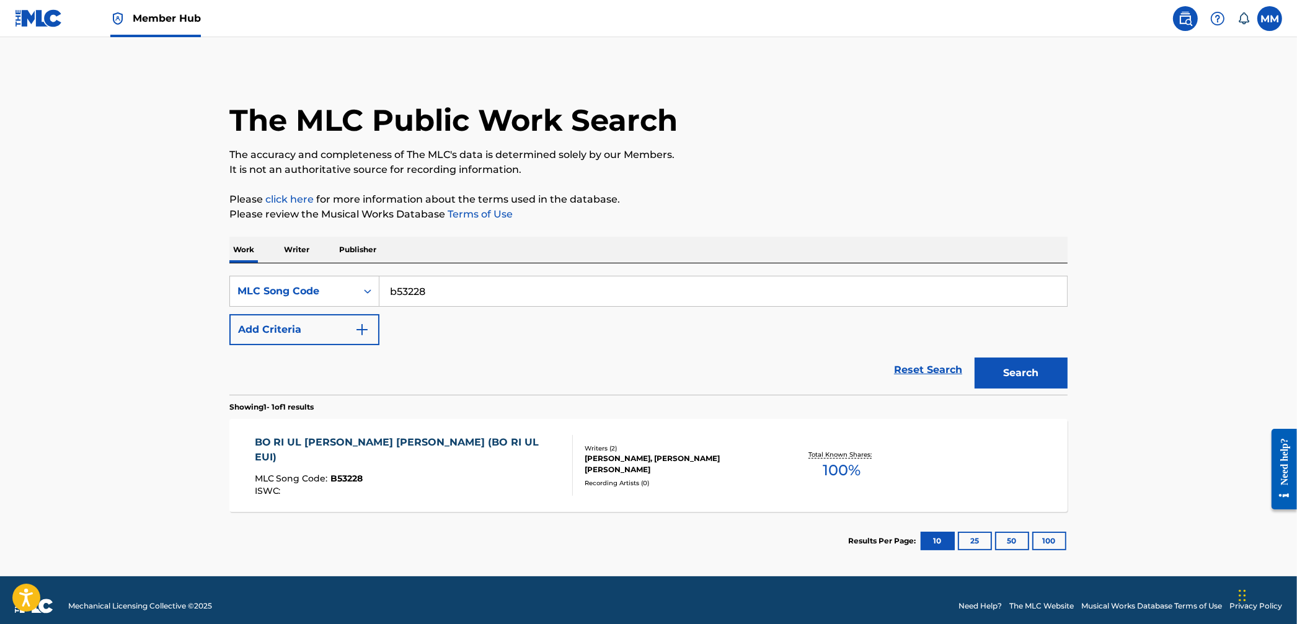
click at [354, 445] on div "BO RI UL [PERSON_NAME] [PERSON_NAME] (BO RI UL EUI)" at bounding box center [409, 450] width 308 height 30
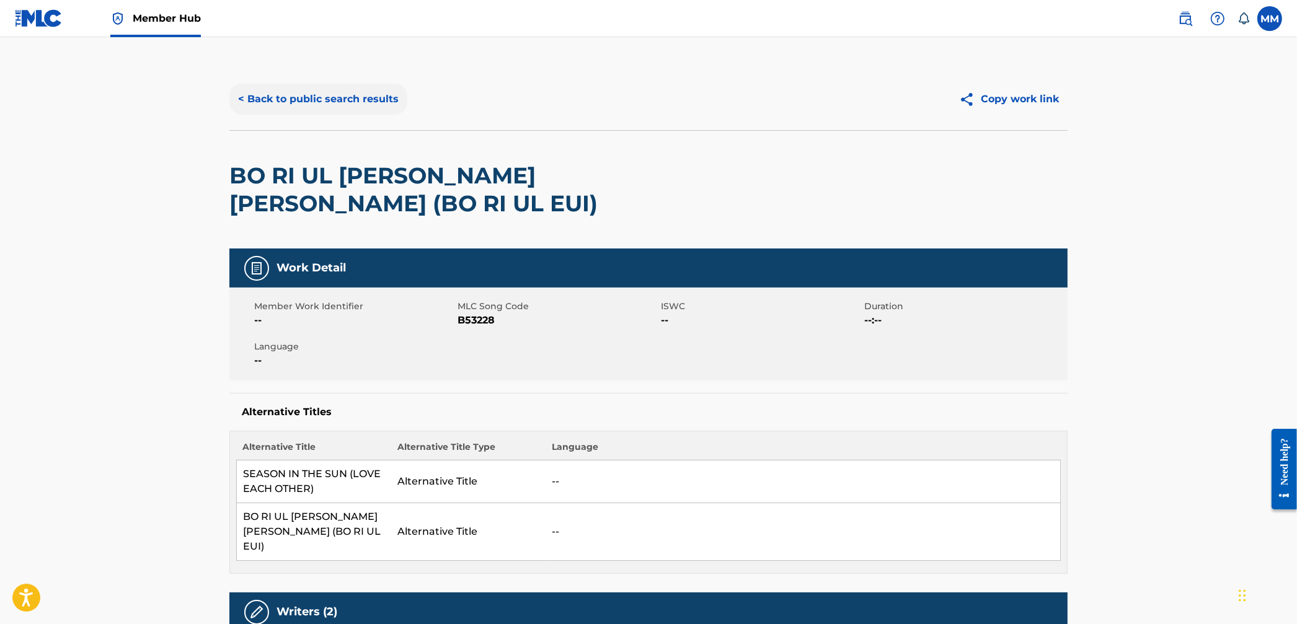
click at [316, 110] on button "< Back to public search results" at bounding box center [318, 99] width 178 height 31
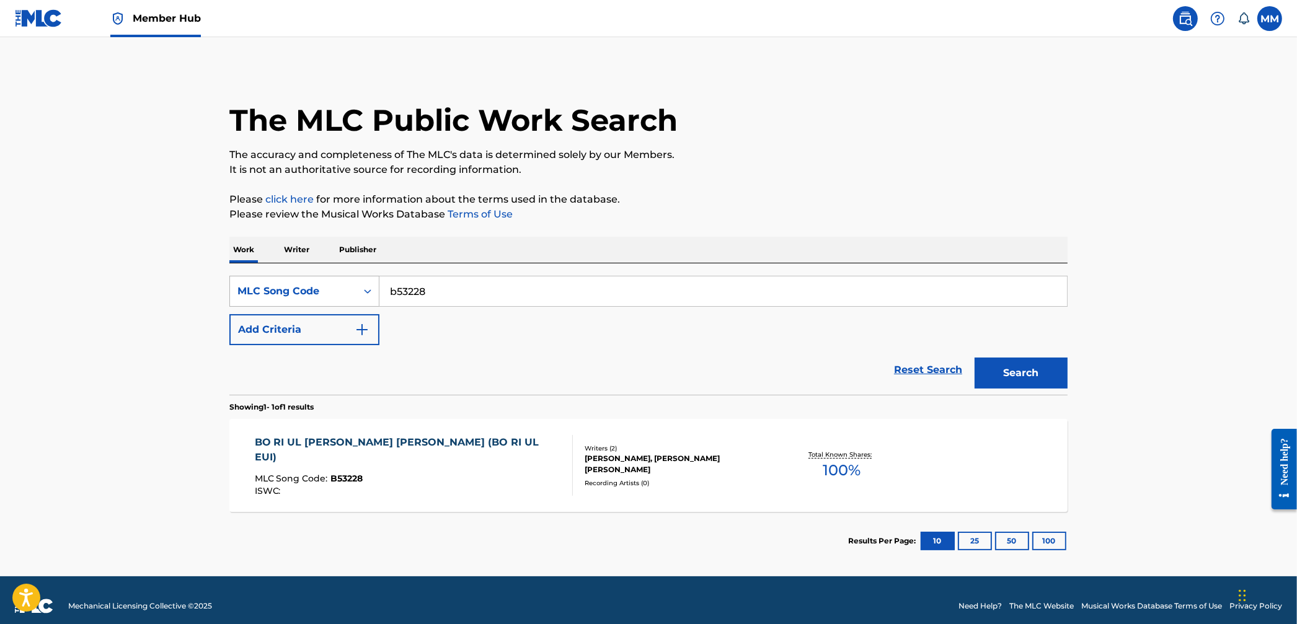
drag, startPoint x: 440, startPoint y: 291, endPoint x: 342, endPoint y: 278, distance: 98.9
click at [345, 278] on div "SearchWithCriteriafecbc89b-5981-4824-b001-510f9a0bdae4 MLC Song Code b53228" at bounding box center [648, 291] width 838 height 31
type input "bv8v4i"
click at [975, 358] on button "Search" at bounding box center [1021, 373] width 93 height 31
click at [462, 487] on div "BO RI UL [PERSON_NAME] [PERSON_NAME] / SUNSHINE MLC Song Code : BV8V4I ISWC :" at bounding box center [414, 466] width 319 height 56
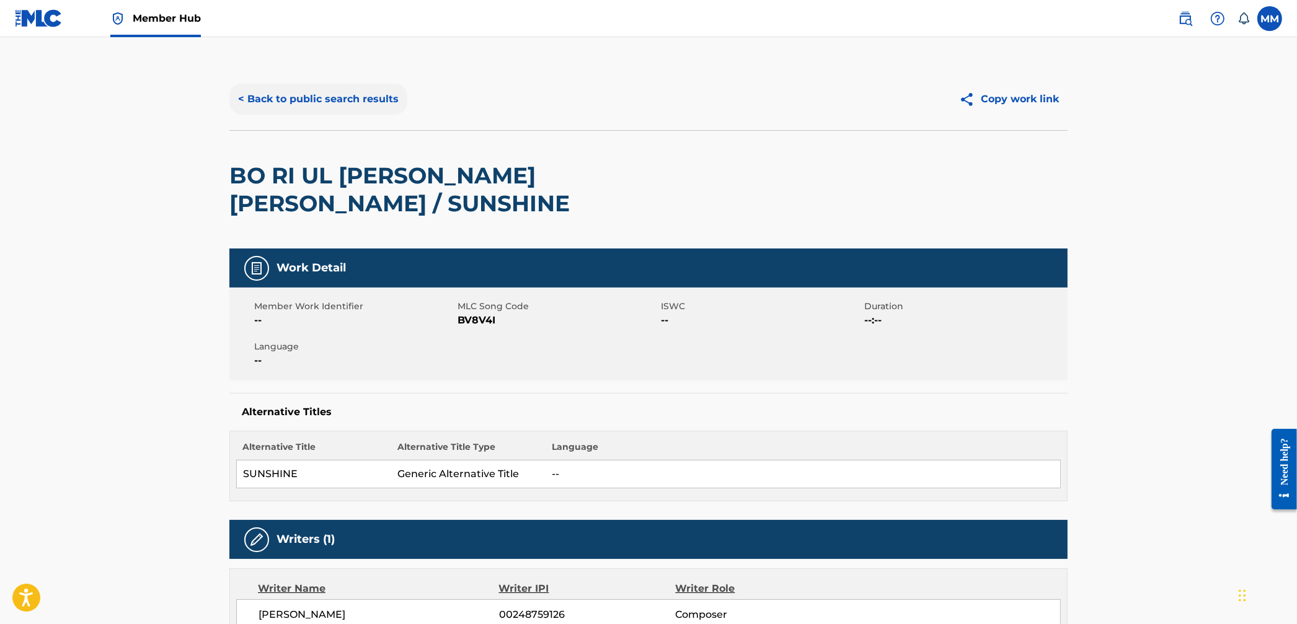
click at [327, 88] on button "< Back to public search results" at bounding box center [318, 99] width 178 height 31
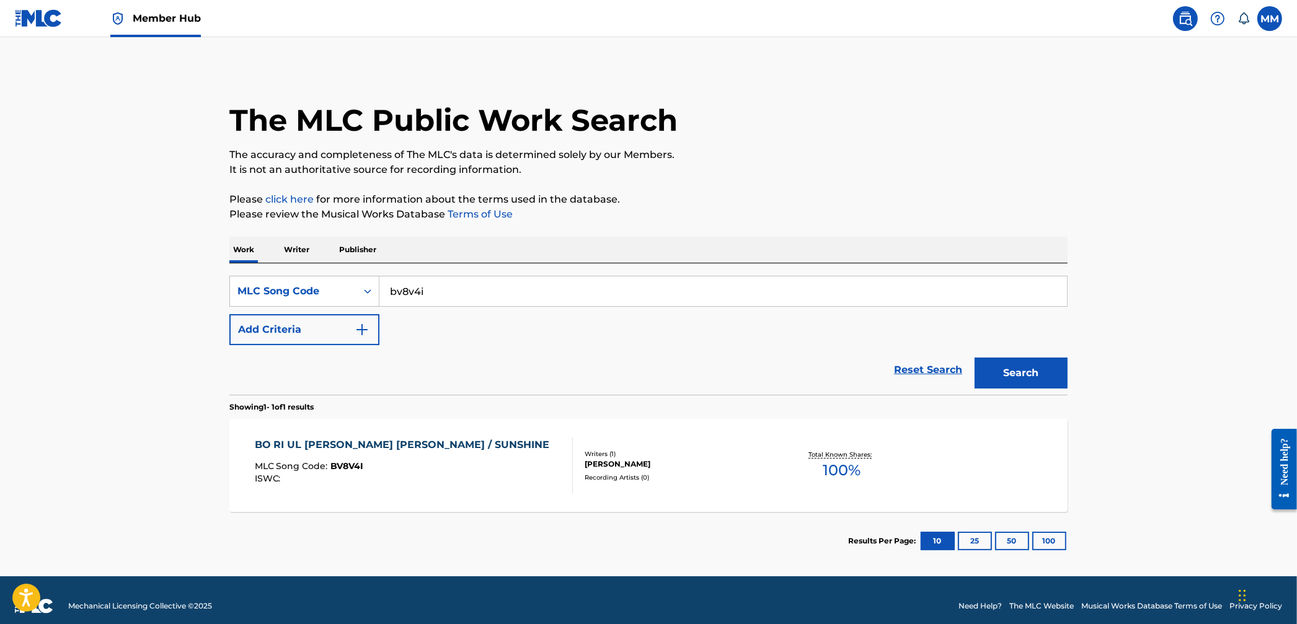
drag, startPoint x: 451, startPoint y: 289, endPoint x: 358, endPoint y: 262, distance: 96.9
click at [358, 262] on div "Work Writer Publisher SearchWithCriteriafecbc89b-5981-4824-b001-510f9a0bdae4 ML…" at bounding box center [648, 404] width 838 height 334
type input "g2684n"
click at [975, 358] on button "Search" at bounding box center [1021, 373] width 93 height 31
click at [501, 438] on div "GEURIUM MLC Song Code : G2684N ISWC :" at bounding box center [414, 466] width 319 height 56
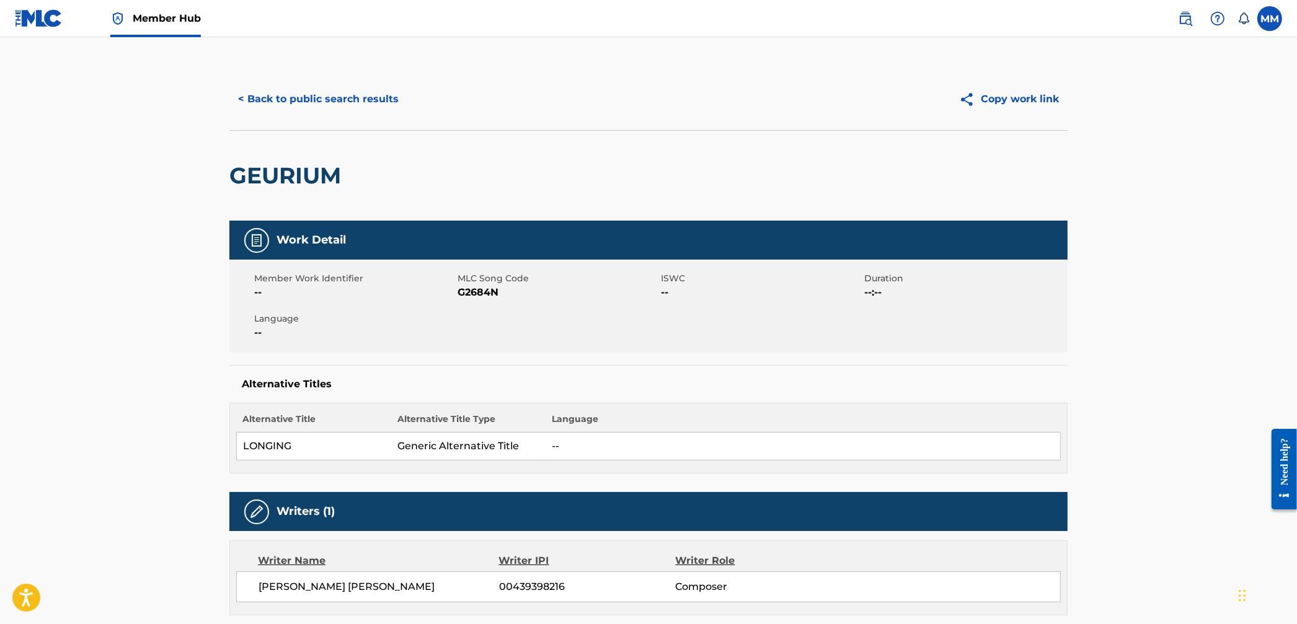
click at [294, 115] on div "< Back to public search results Copy work link" at bounding box center [648, 99] width 838 height 62
